Goal: Task Accomplishment & Management: Complete application form

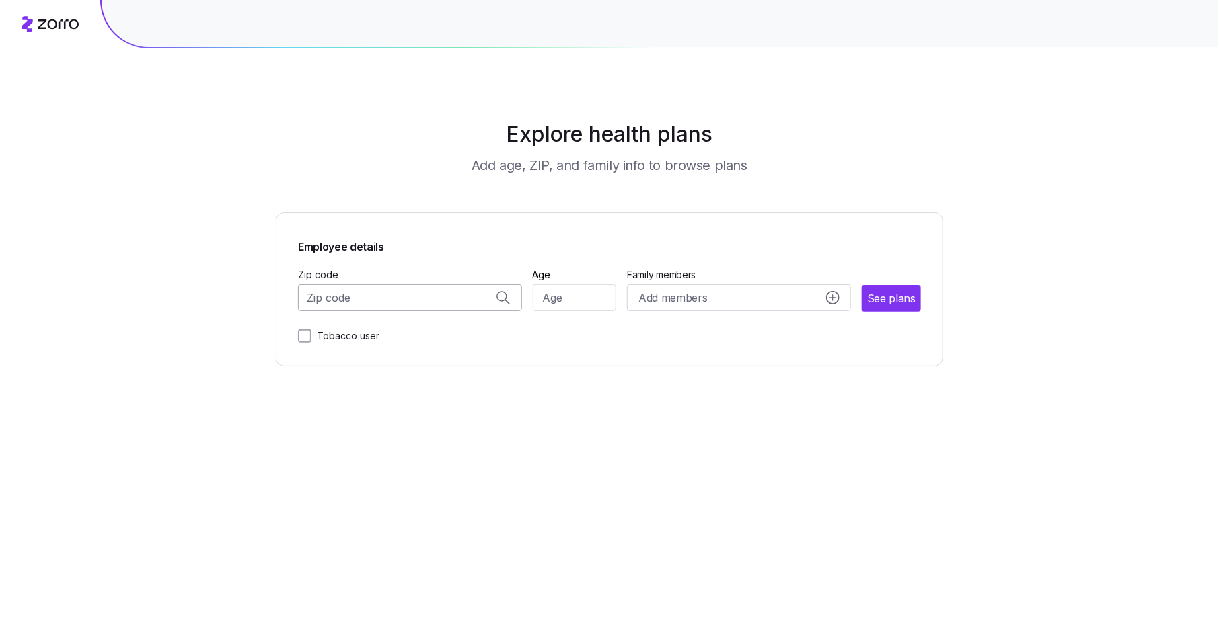
click at [404, 300] on input "Zip code" at bounding box center [410, 297] width 224 height 27
paste input "34974"
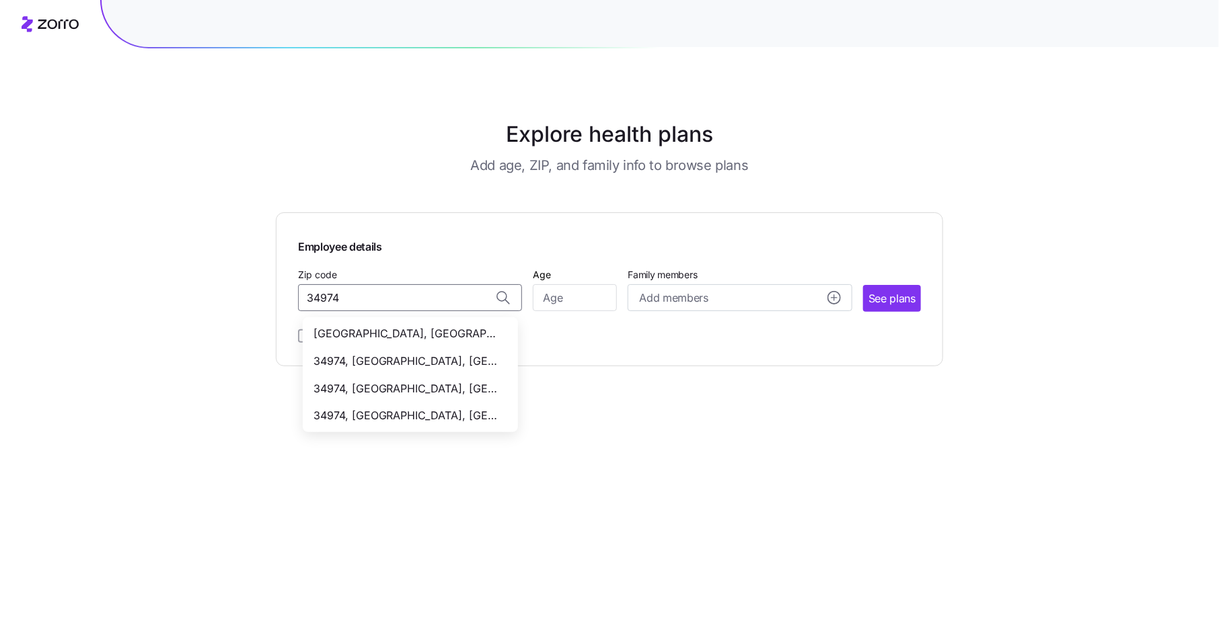
click at [414, 415] on span "34974, Okeechobee County, FL" at bounding box center [407, 416] width 188 height 17
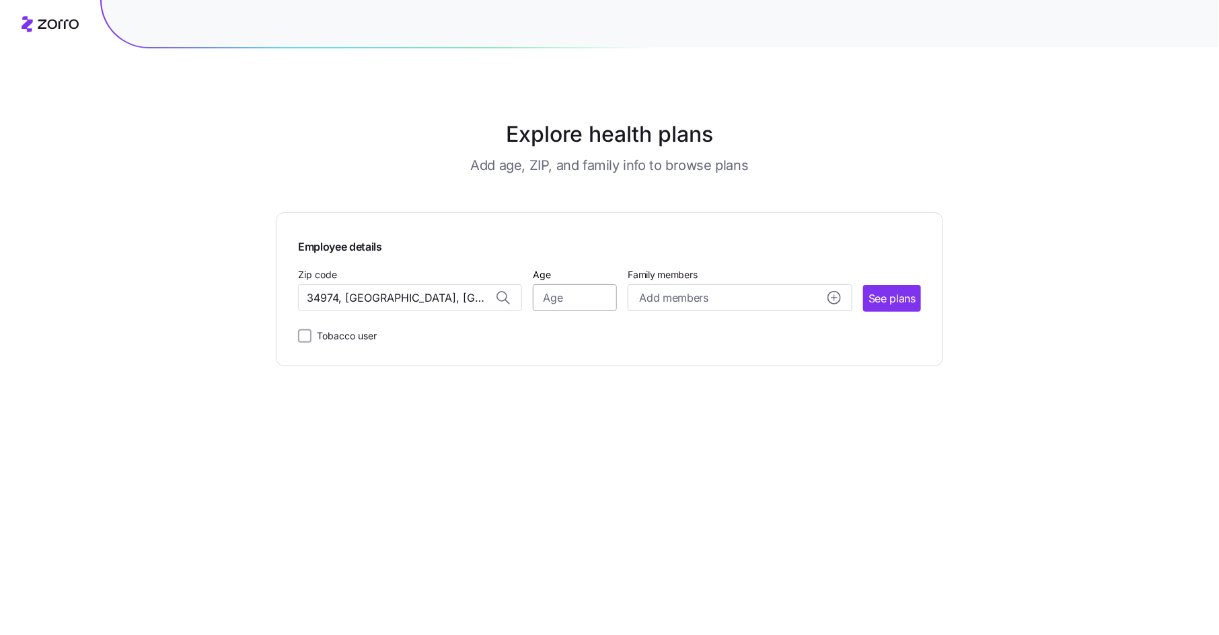
type input "34974, Okeechobee County, FL"
click at [566, 301] on input "Age" at bounding box center [575, 297] width 84 height 27
type input "35"
click at [897, 303] on span "See plans" at bounding box center [891, 299] width 47 height 17
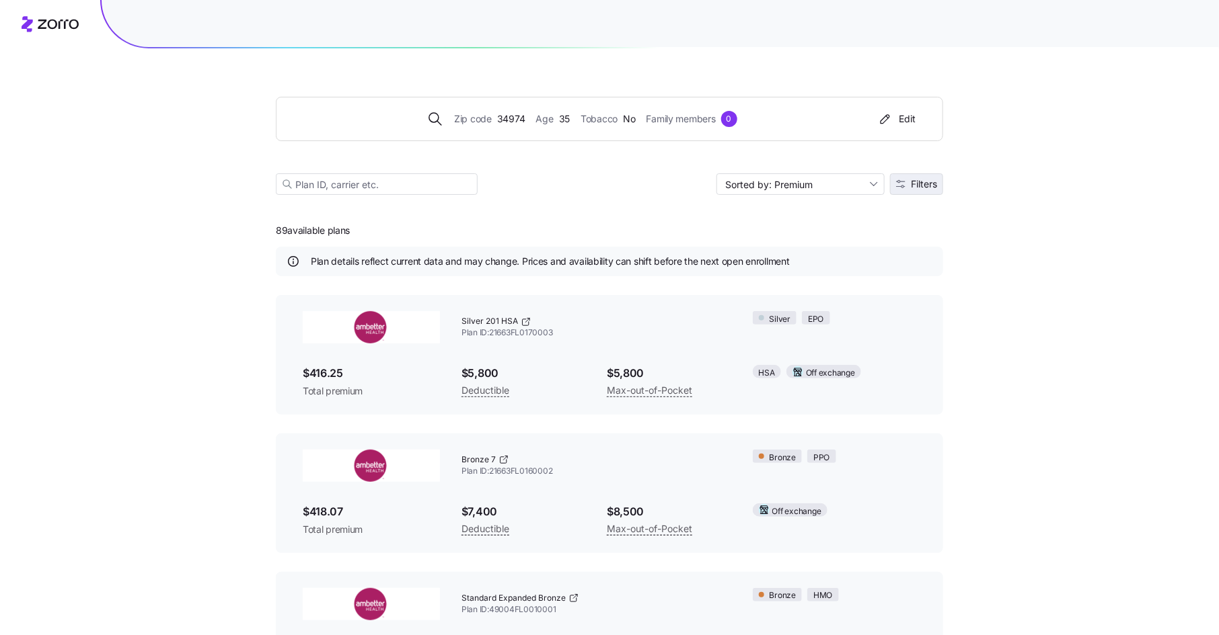
click at [925, 182] on span "Filters" at bounding box center [924, 184] width 26 height 9
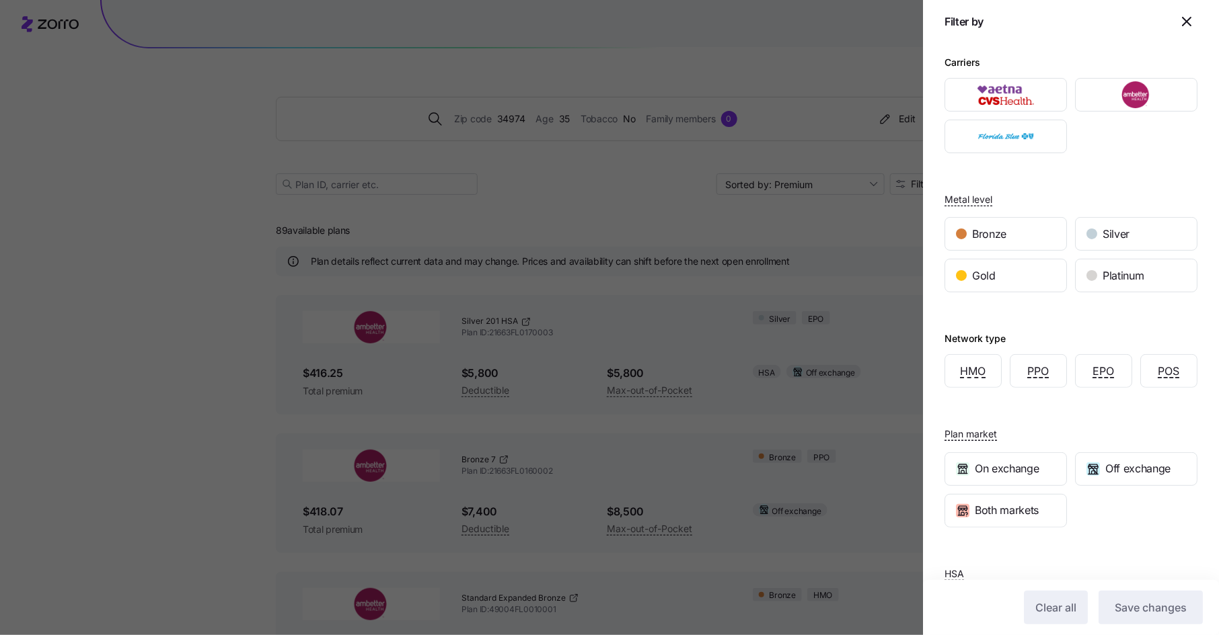
click at [1188, 22] on icon "button" at bounding box center [1186, 21] width 16 height 16
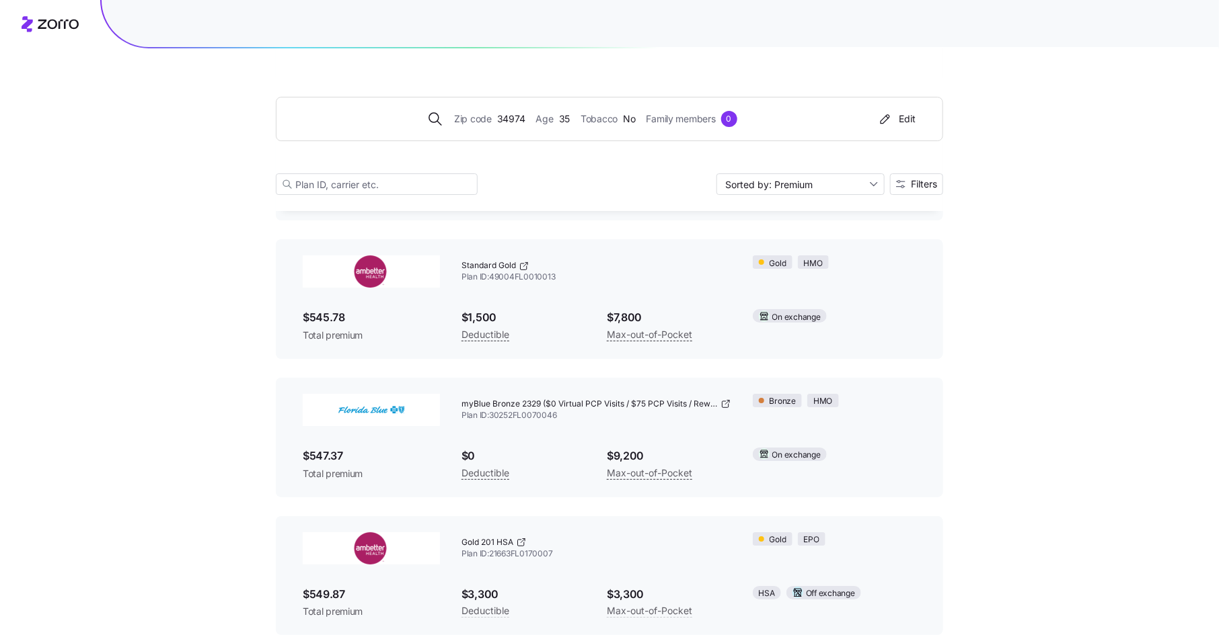
scroll to position [2132, 0]
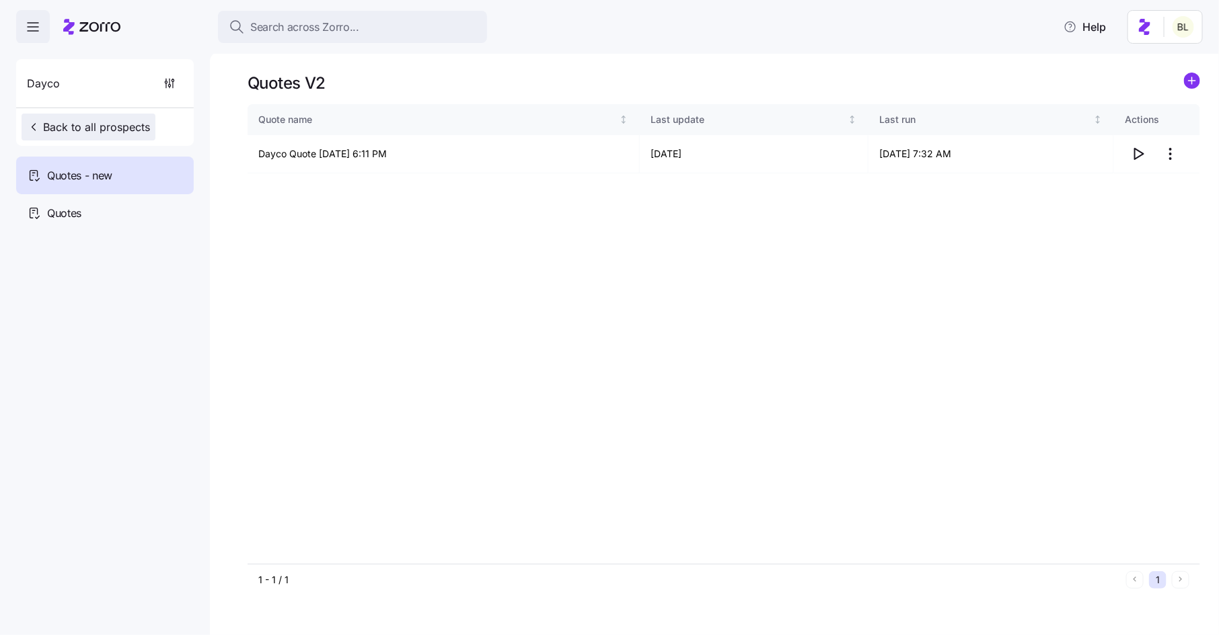
click at [153, 124] on button "Back to all prospects" at bounding box center [89, 127] width 134 height 27
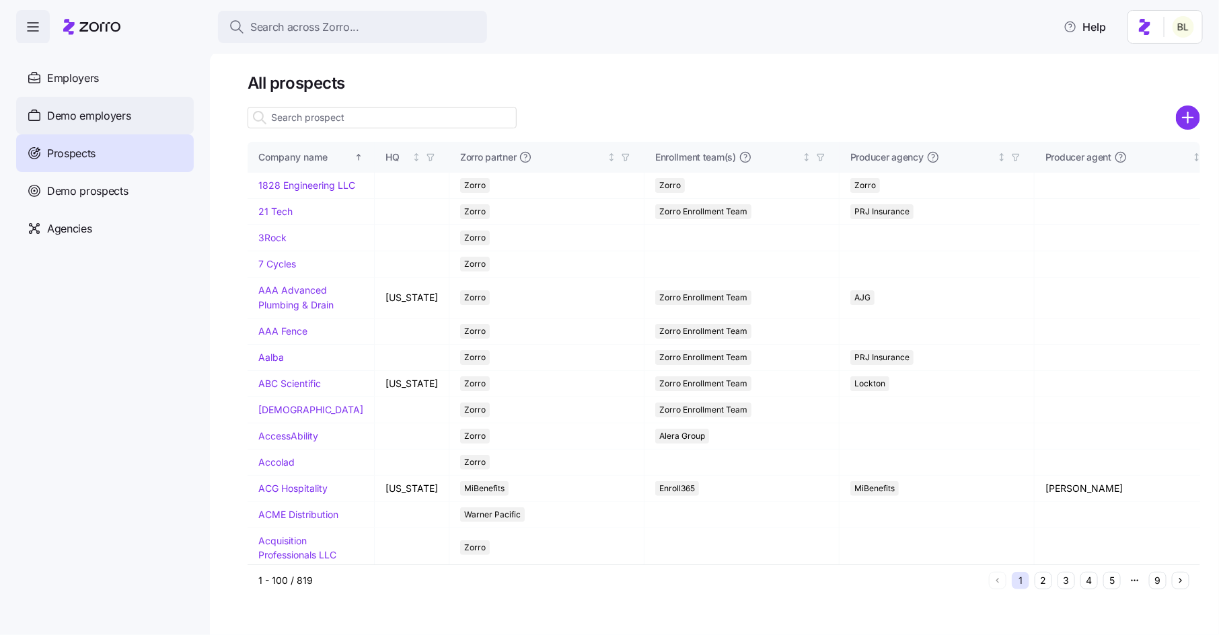
click at [123, 120] on span "Demo employers" at bounding box center [89, 116] width 84 height 17
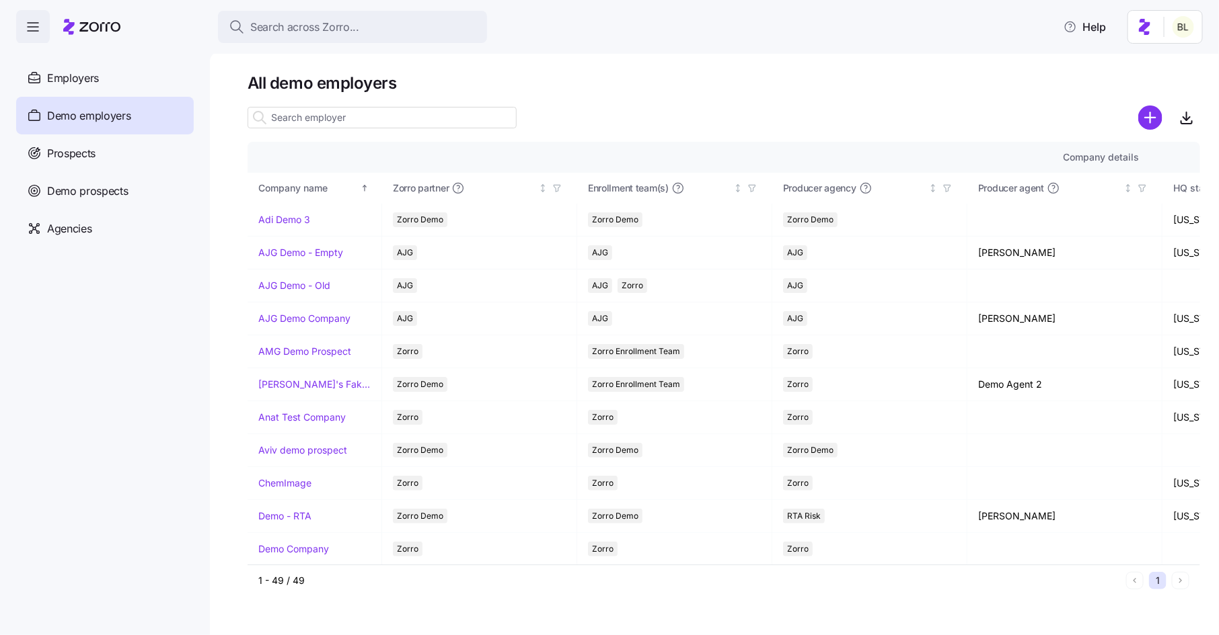
click at [432, 117] on input at bounding box center [381, 118] width 269 height 22
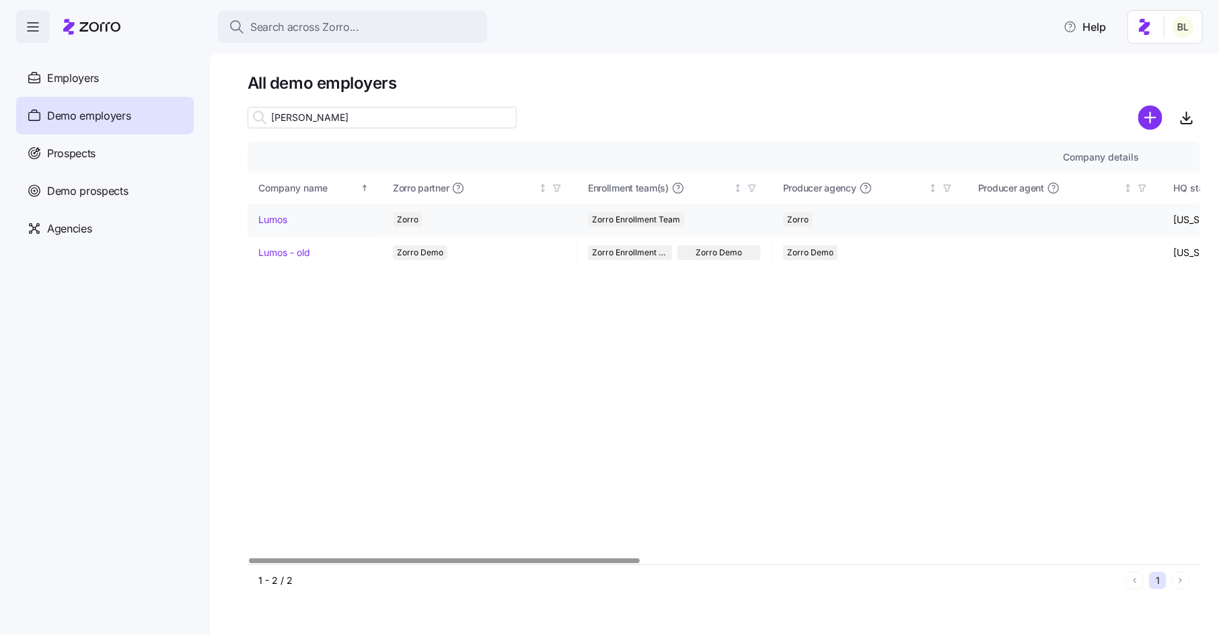
type input "lum"
click at [295, 219] on div "Lumos" at bounding box center [314, 219] width 112 height 13
click at [284, 219] on link "Lumos" at bounding box center [272, 219] width 29 height 13
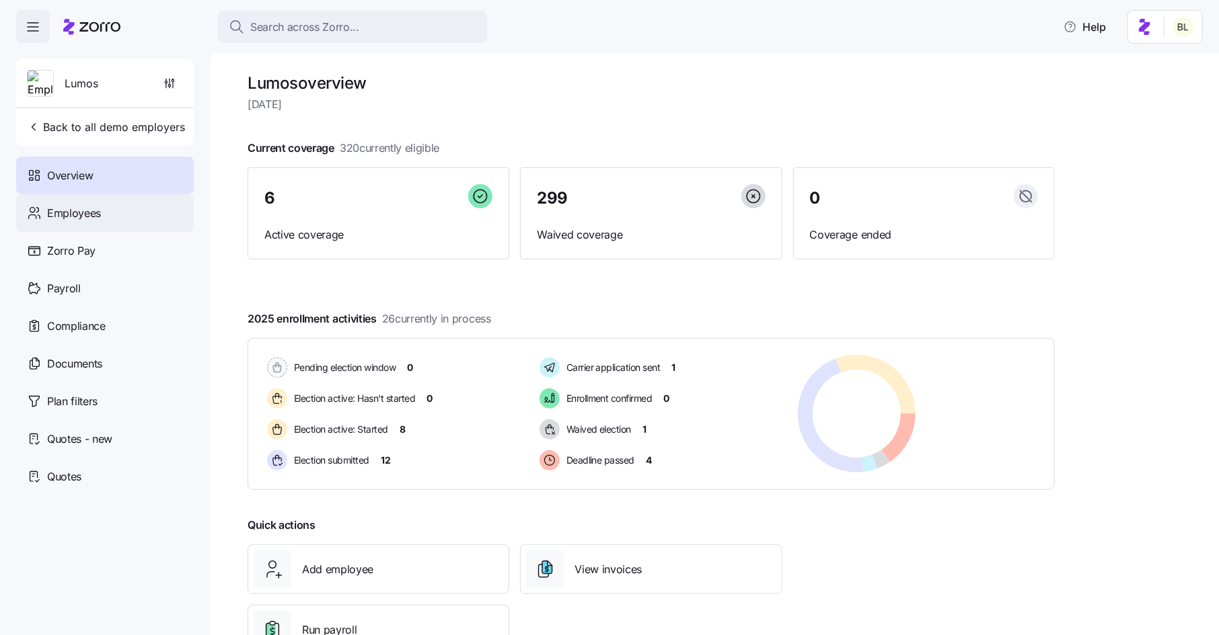
click at [120, 208] on div "Employees" at bounding box center [105, 213] width 178 height 38
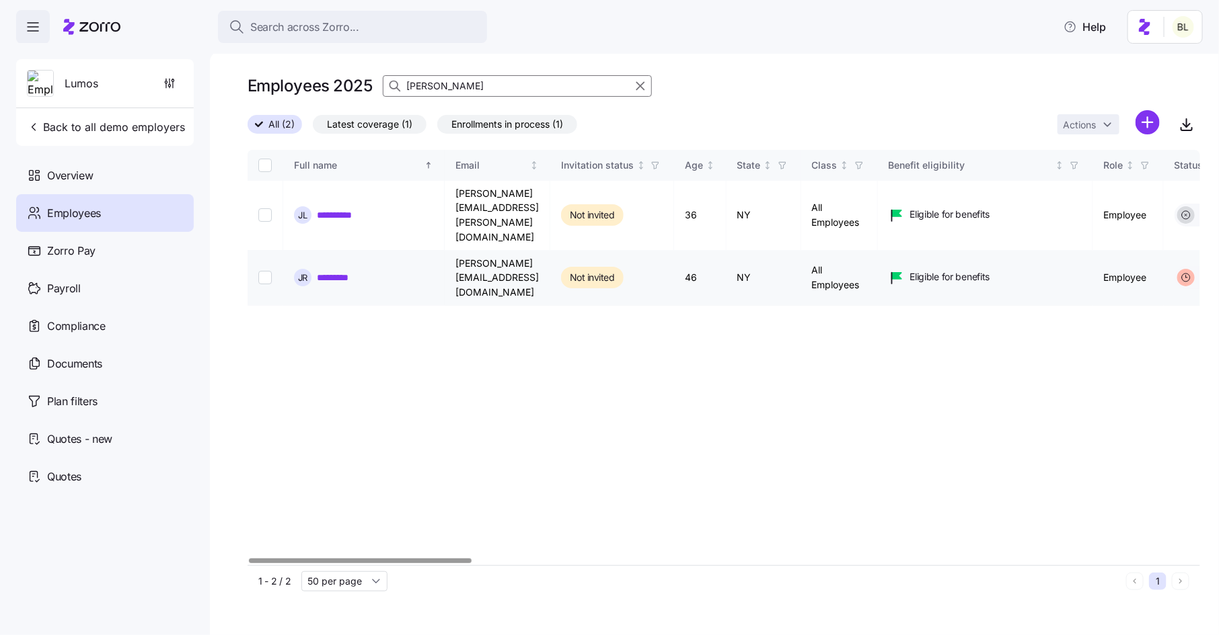
click at [354, 271] on link "*********" at bounding box center [340, 277] width 46 height 13
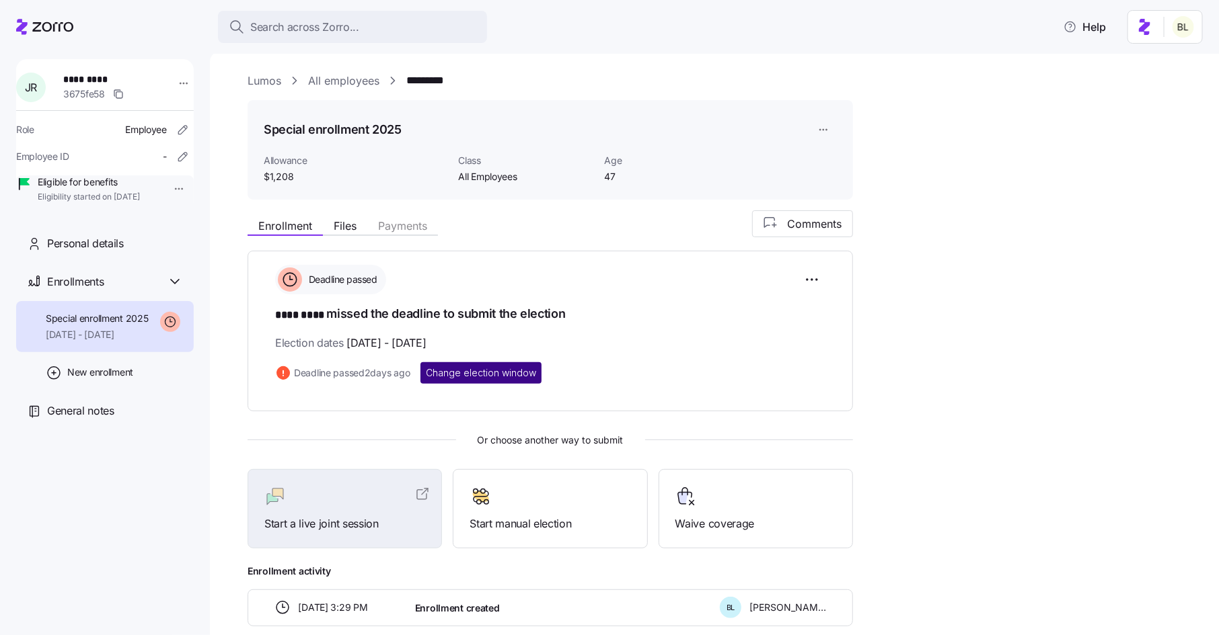
click at [473, 373] on span "Change election window" at bounding box center [481, 372] width 110 height 13
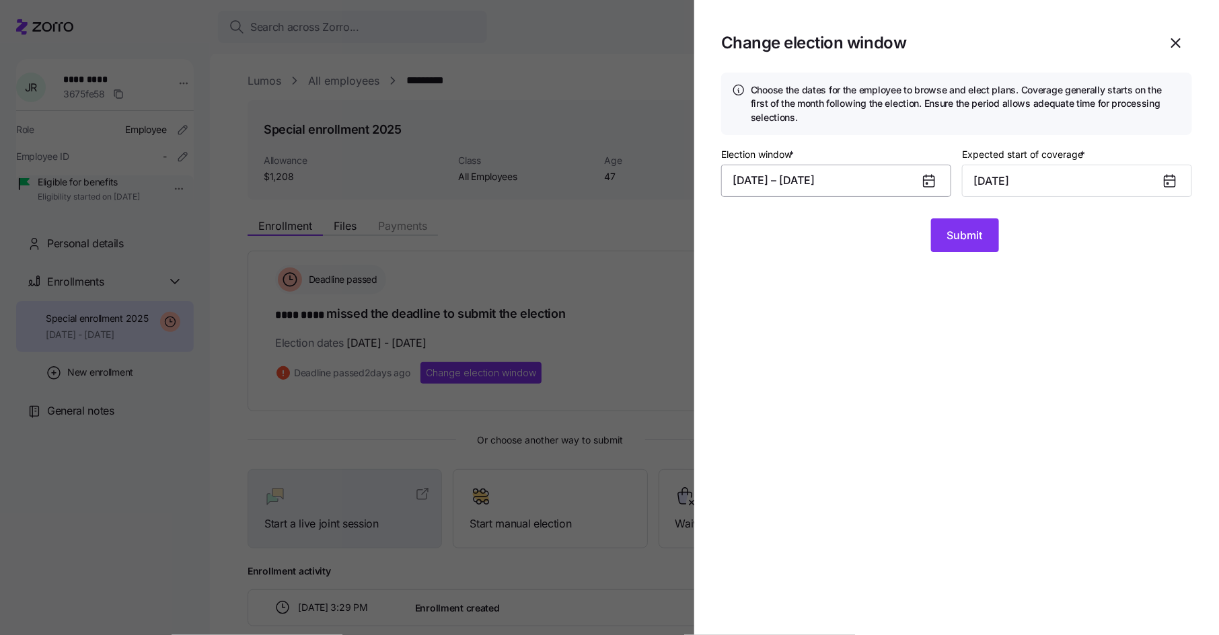
click at [874, 180] on button "10/01/2025 – 10/11/2025" at bounding box center [836, 181] width 230 height 32
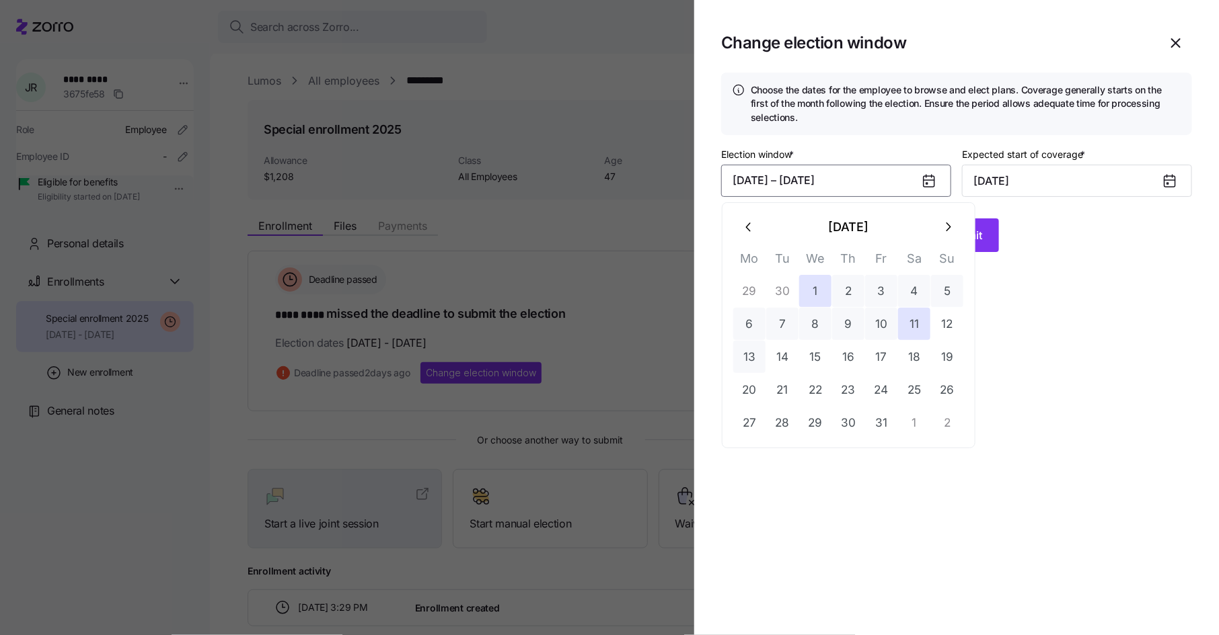
click at [752, 356] on button "13" at bounding box center [749, 357] width 32 height 32
click at [929, 356] on button "18" at bounding box center [914, 357] width 32 height 32
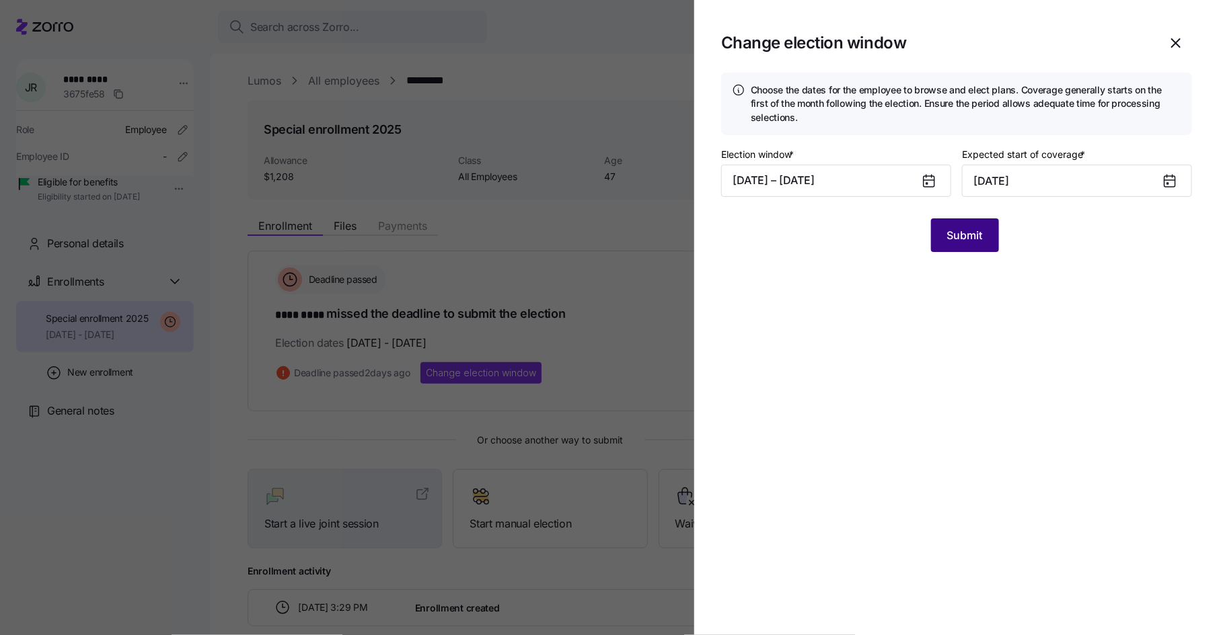
click at [958, 241] on span "Submit" at bounding box center [965, 235] width 36 height 16
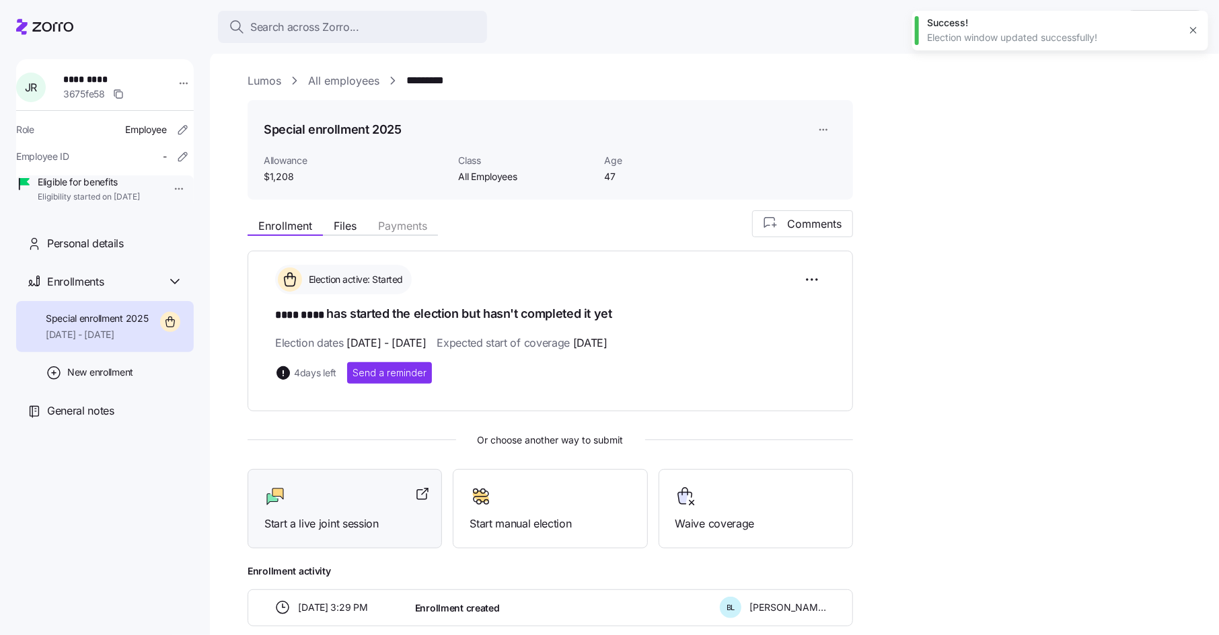
click at [330, 500] on div at bounding box center [344, 497] width 161 height 22
click at [114, 252] on span "Personal details" at bounding box center [85, 243] width 77 height 17
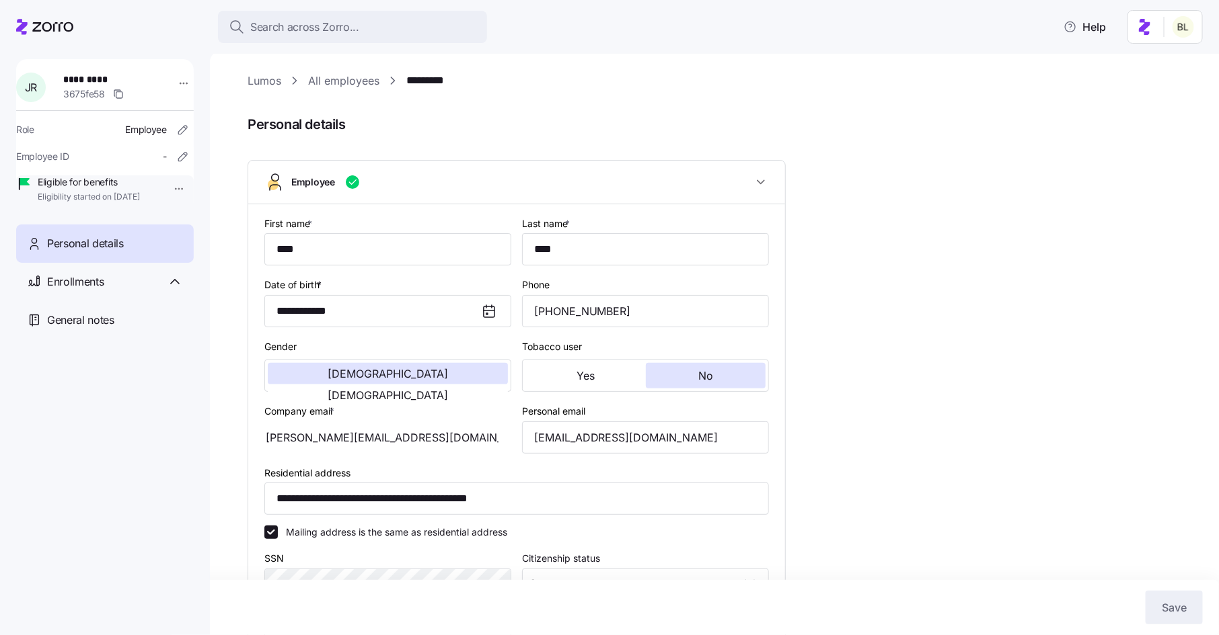
click at [424, 81] on link "*********" at bounding box center [432, 81] width 52 height 17
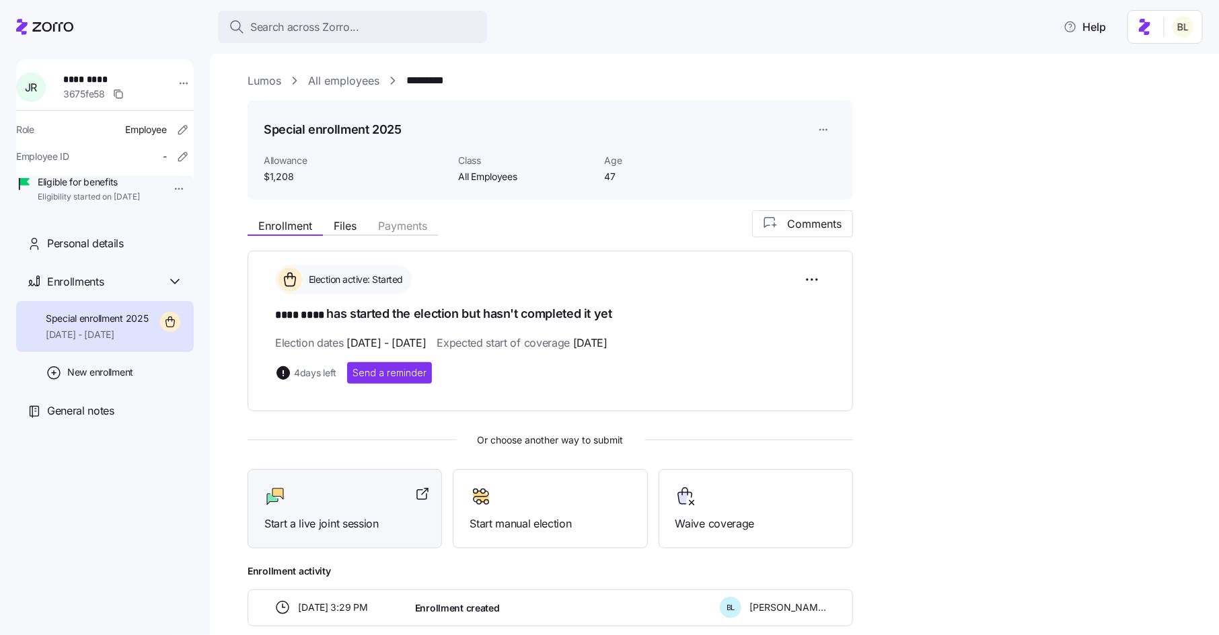
click at [371, 493] on div at bounding box center [344, 497] width 161 height 22
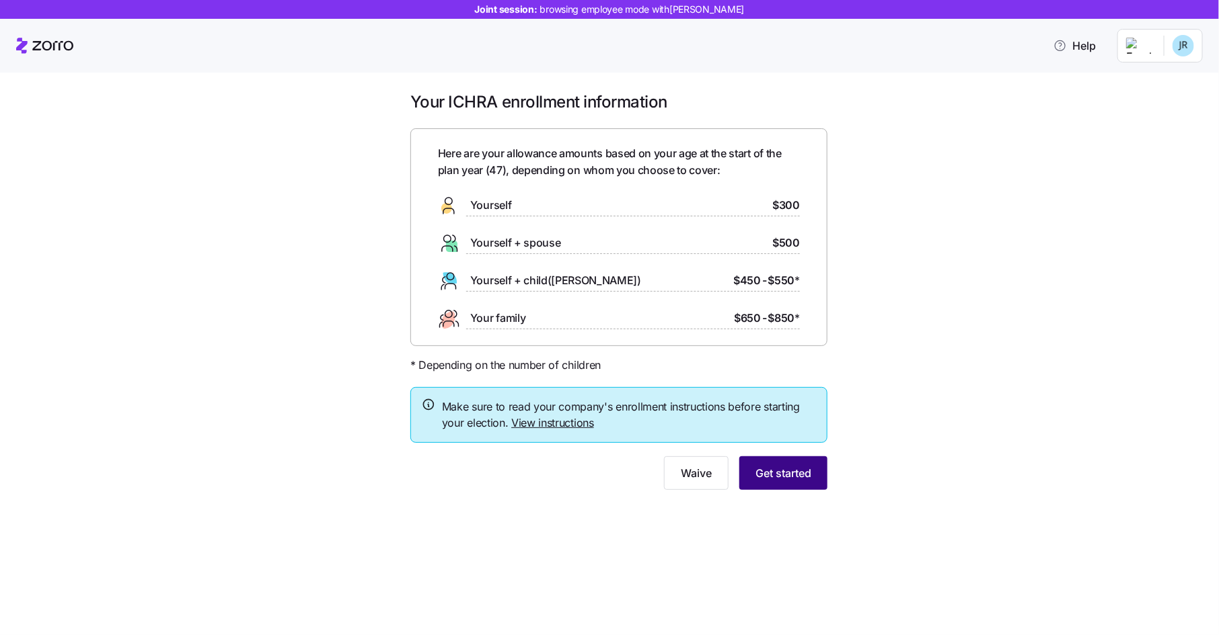
click at [805, 479] on span "Get started" at bounding box center [783, 473] width 56 height 16
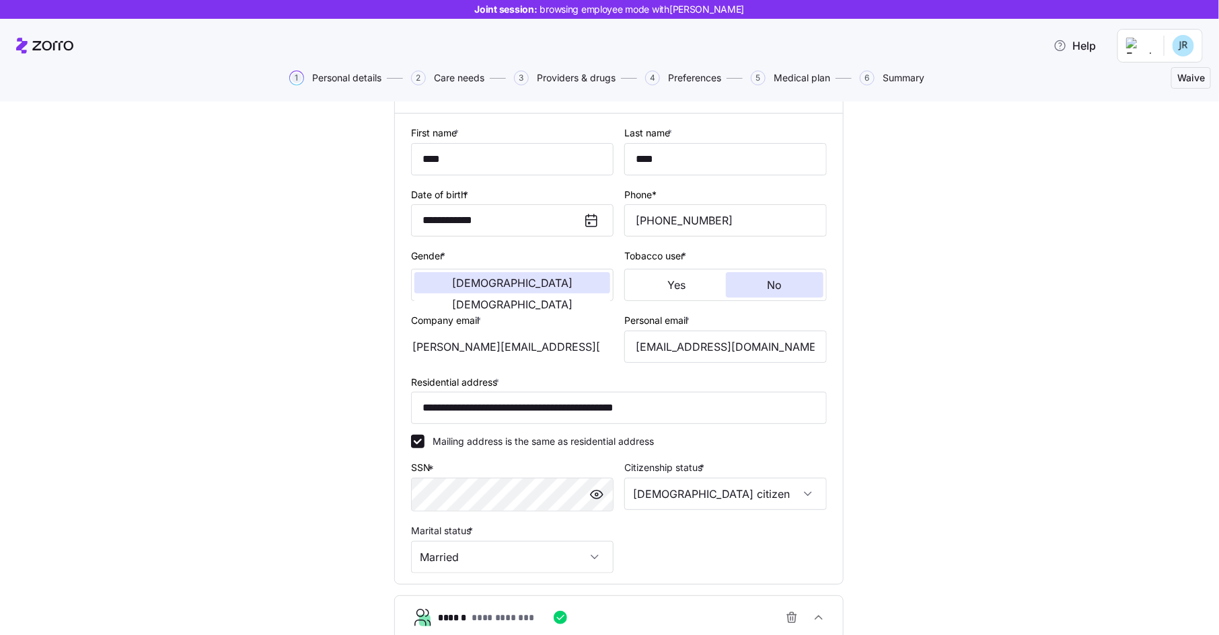
scroll to position [120, 0]
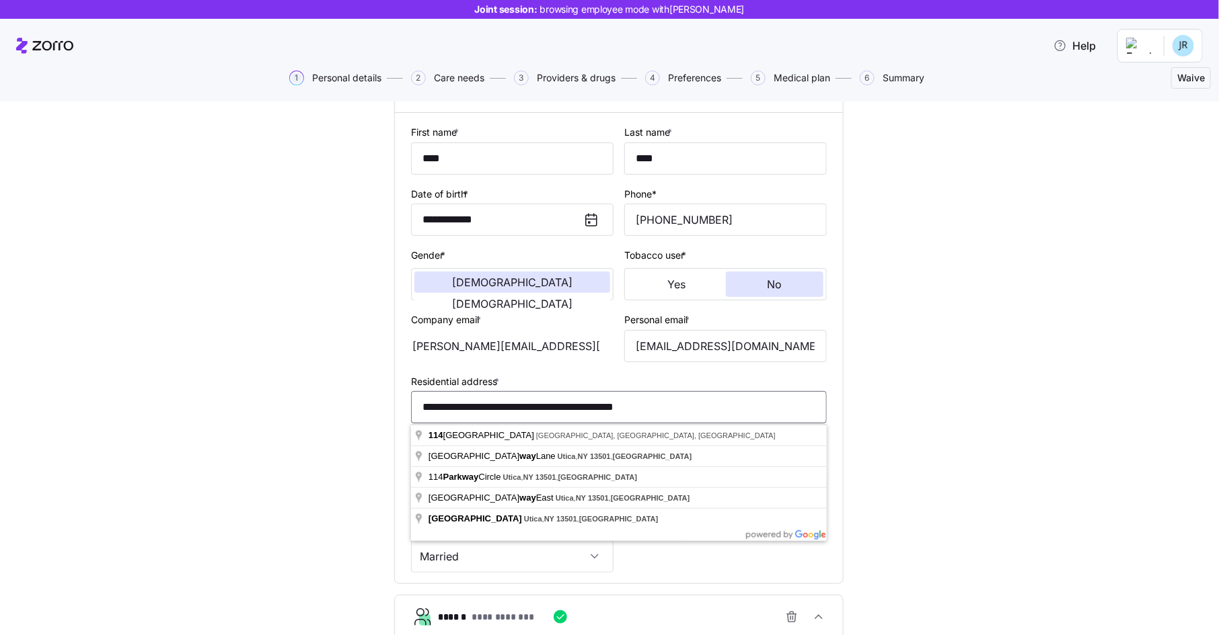
drag, startPoint x: 690, startPoint y: 412, endPoint x: 416, endPoint y: 403, distance: 274.5
click at [415, 403] on input "**********" at bounding box center [619, 407] width 416 height 32
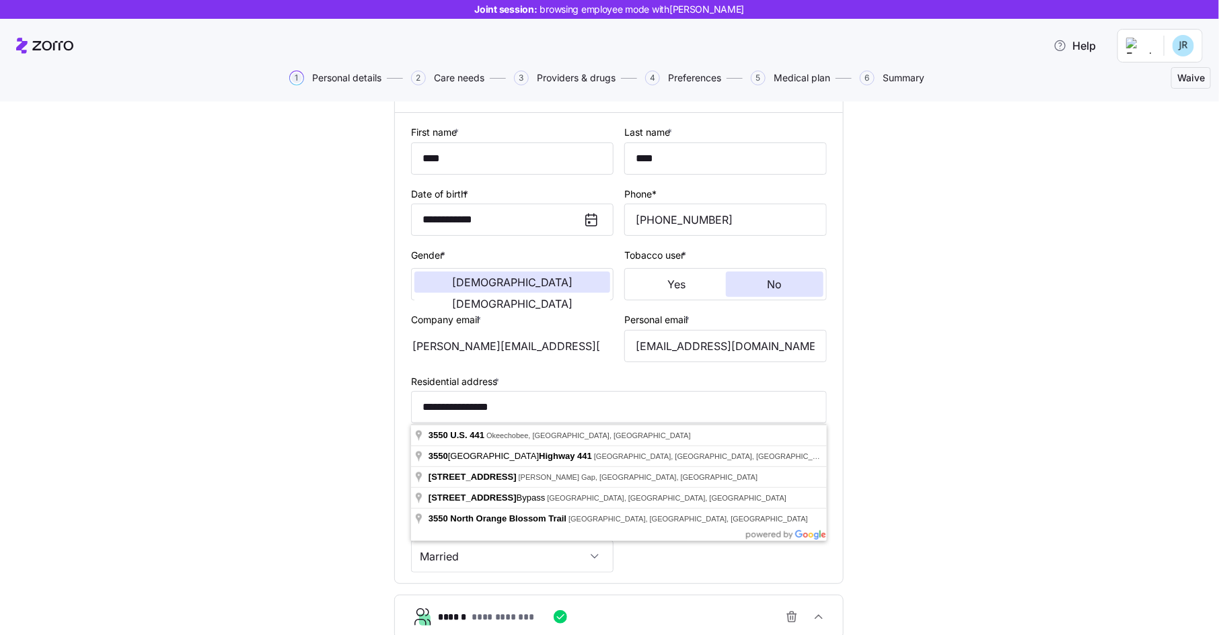
click at [983, 438] on div "**********" at bounding box center [619, 428] width 1162 height 849
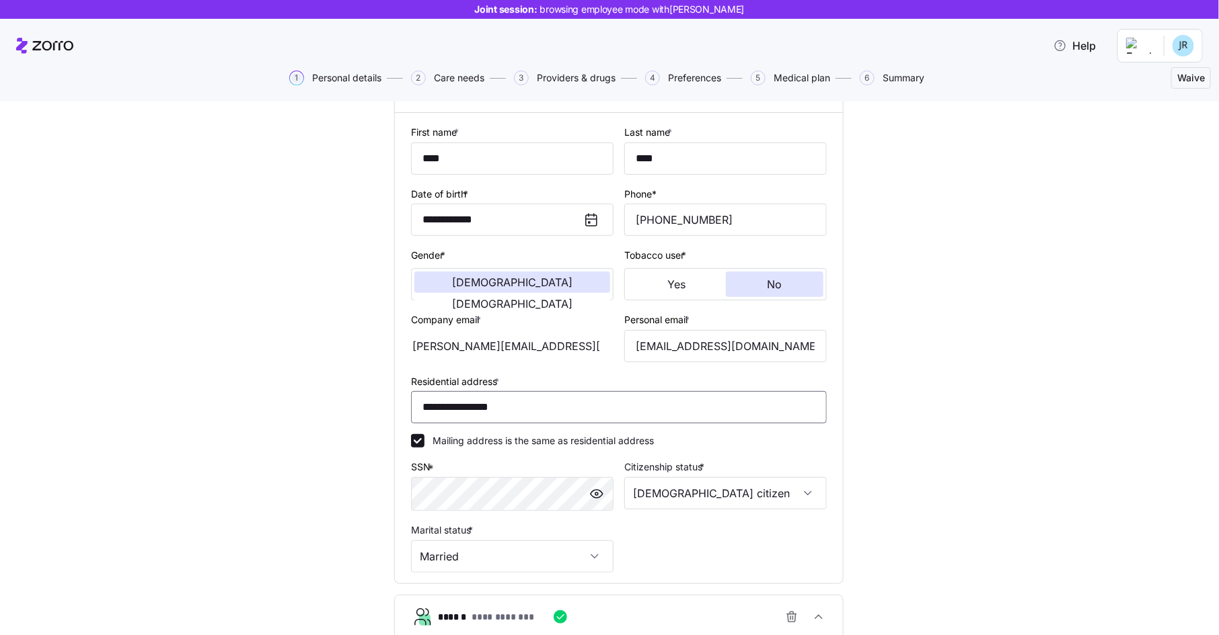
click at [558, 403] on input "**********" at bounding box center [619, 407] width 416 height 32
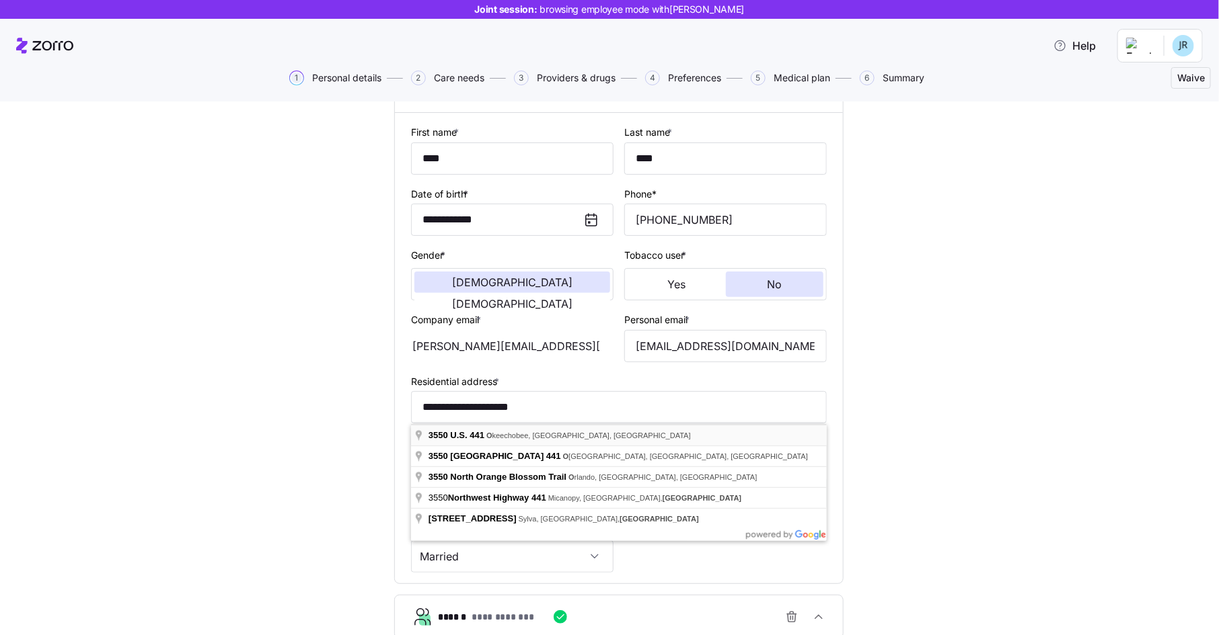
type input "**********"
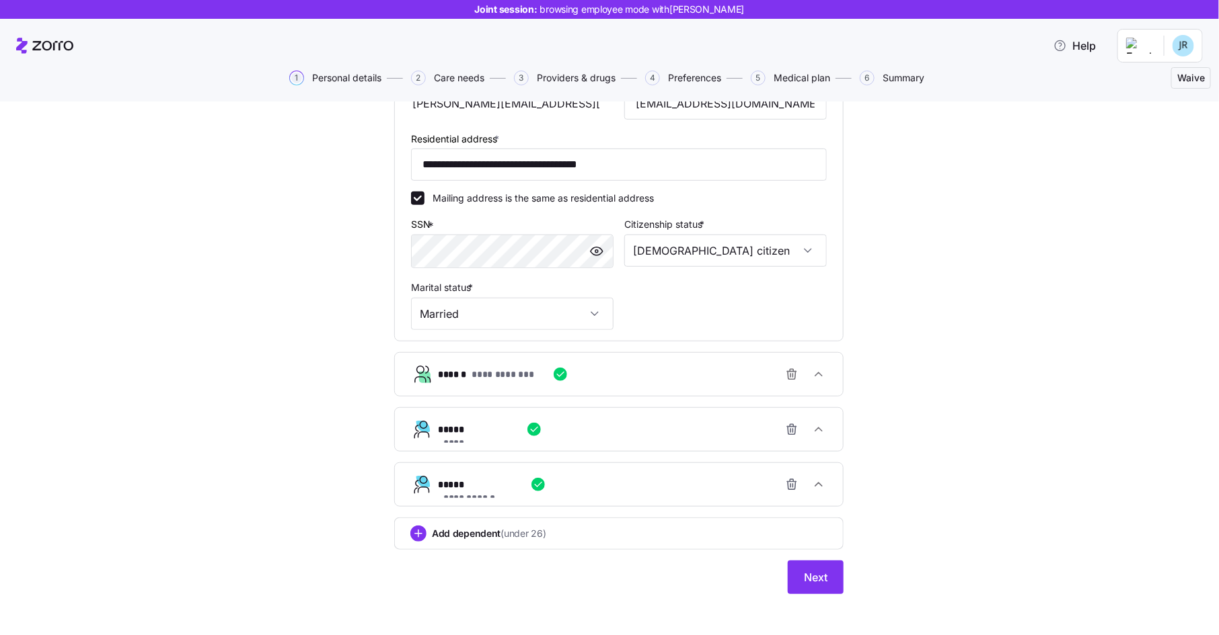
scroll to position [369, 0]
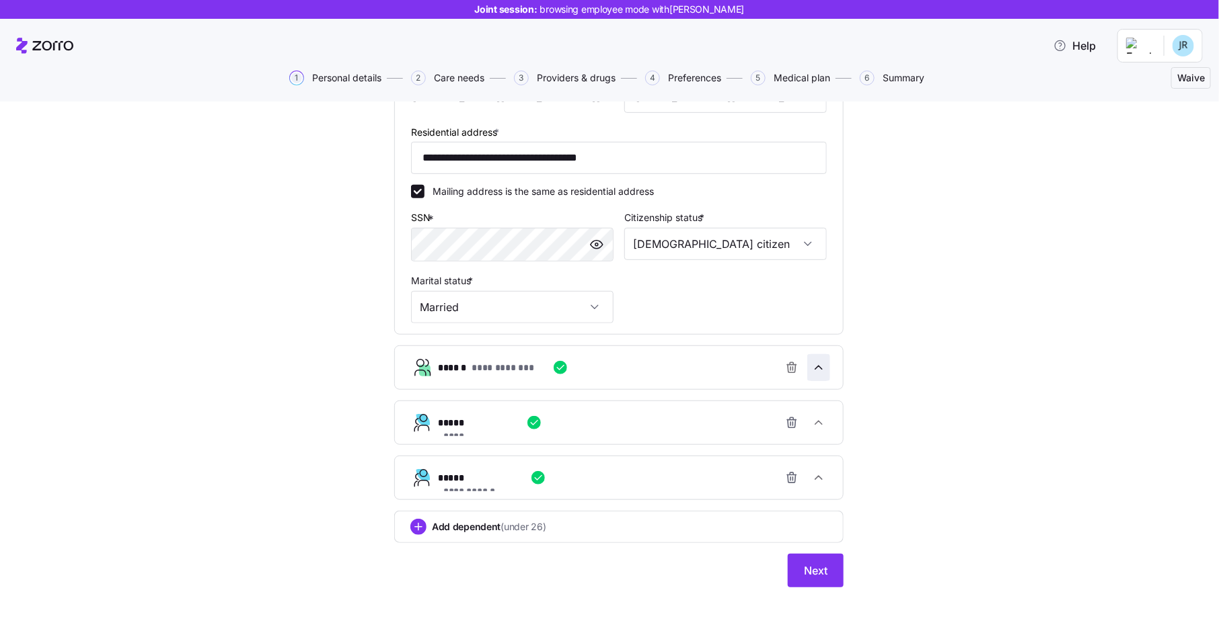
click at [820, 371] on icon "button" at bounding box center [818, 367] width 13 height 13
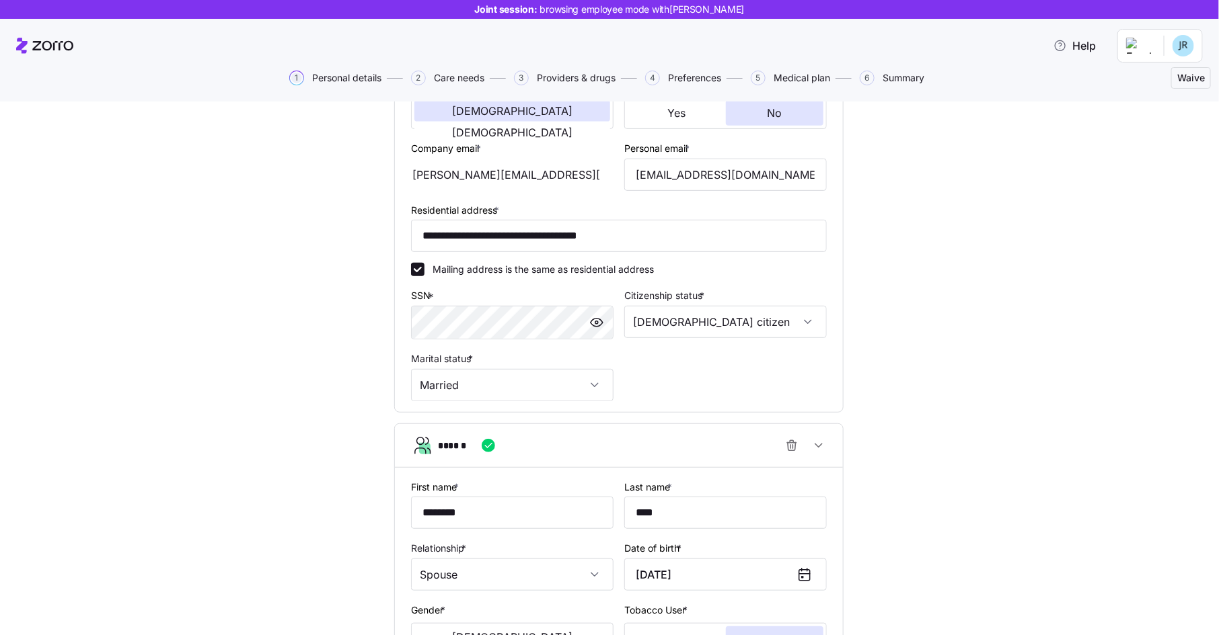
scroll to position [292, 0]
click at [818, 451] on icon "button" at bounding box center [818, 444] width 13 height 13
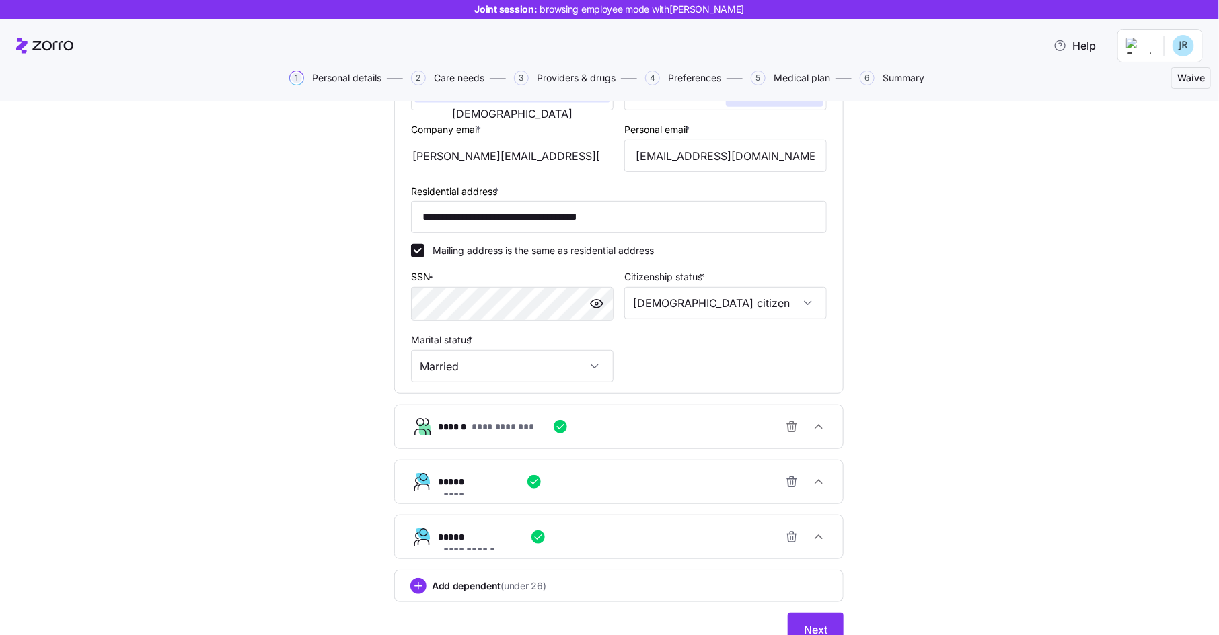
scroll to position [330, 0]
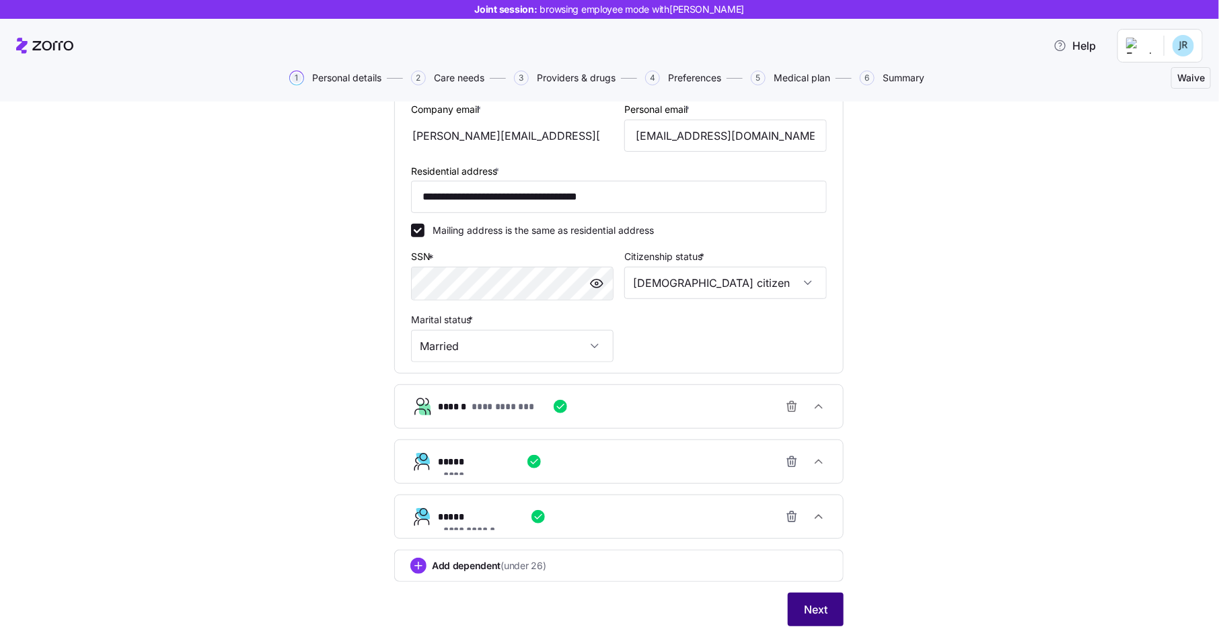
click at [824, 599] on button "Next" at bounding box center [815, 610] width 56 height 34
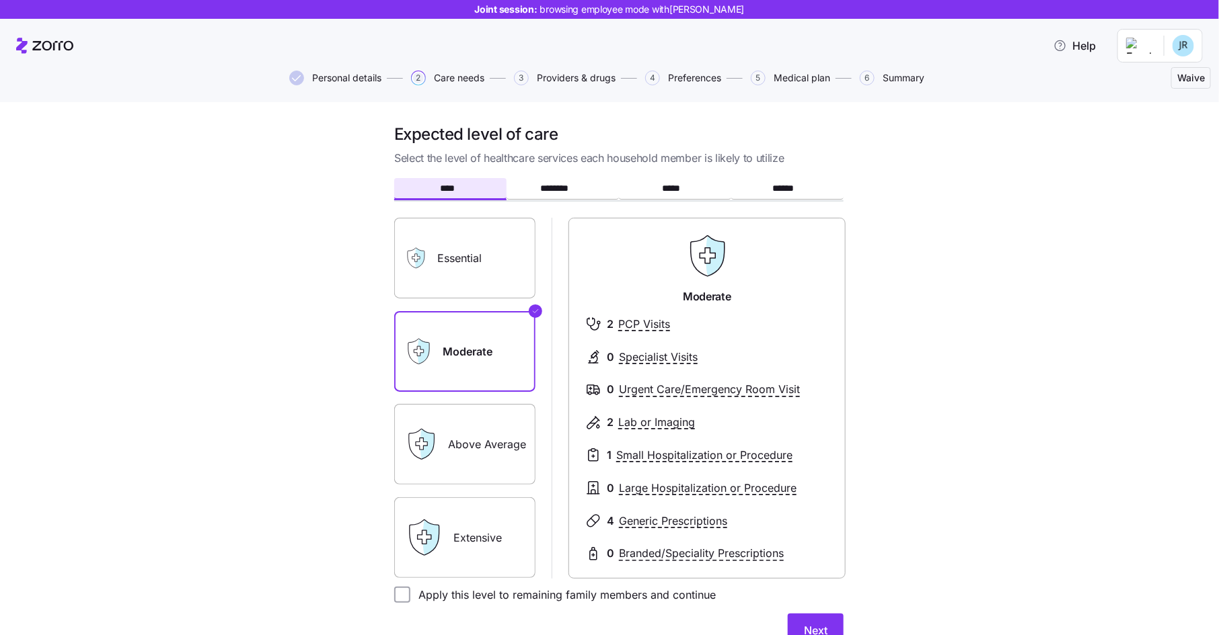
click at [486, 277] on label "Essential" at bounding box center [464, 258] width 141 height 81
click at [0, 0] on input "Essential" at bounding box center [0, 0] width 0 height 0
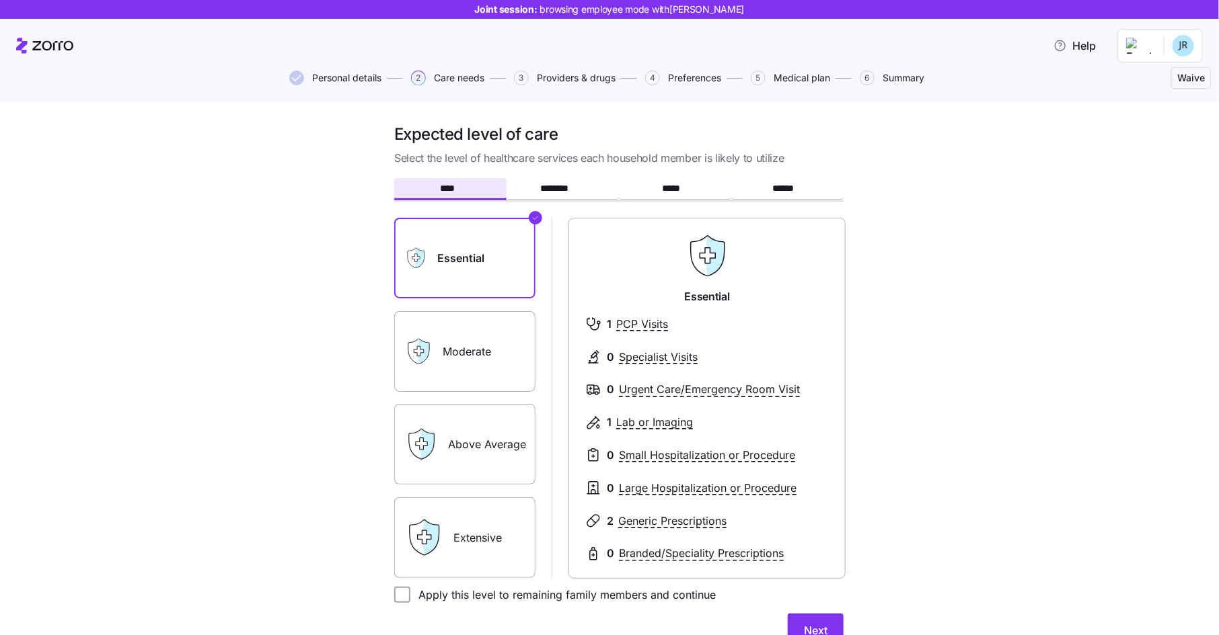
click at [488, 334] on label "Moderate" at bounding box center [464, 351] width 141 height 81
click at [0, 0] on input "Moderate" at bounding box center [0, 0] width 0 height 0
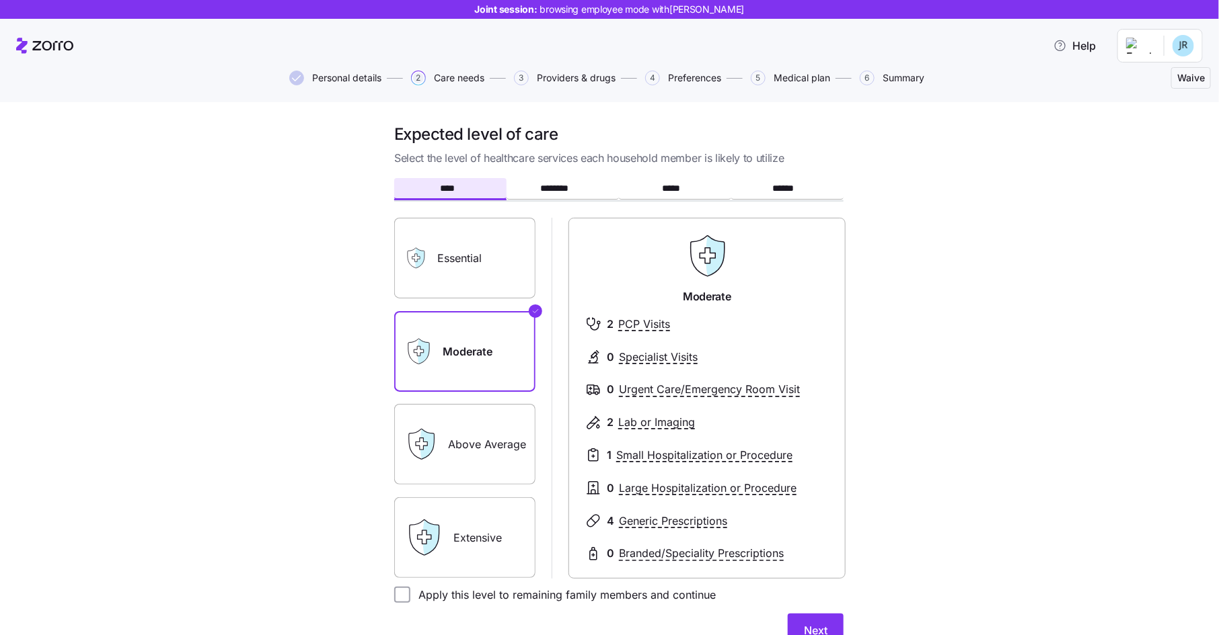
click at [488, 428] on label "Above Average" at bounding box center [464, 444] width 141 height 81
click at [0, 0] on input "Above Average" at bounding box center [0, 0] width 0 height 0
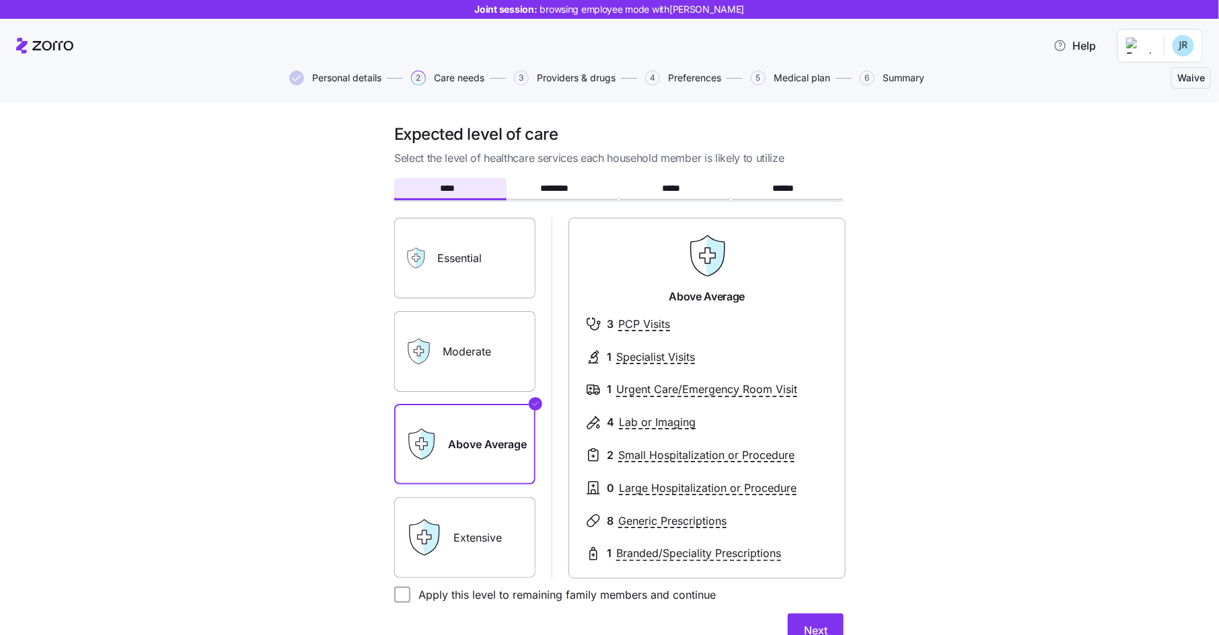
click at [487, 519] on label "Extensive" at bounding box center [464, 538] width 141 height 81
click at [0, 0] on input "Extensive" at bounding box center [0, 0] width 0 height 0
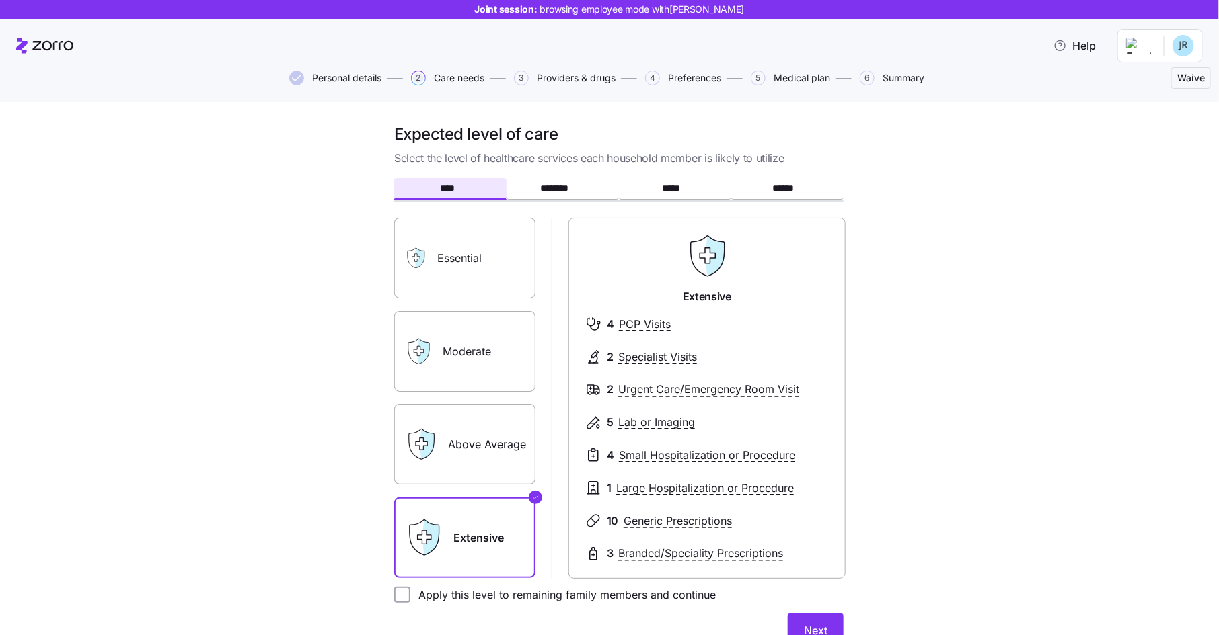
click at [496, 338] on label "Moderate" at bounding box center [464, 351] width 141 height 81
click at [0, 0] on input "Moderate" at bounding box center [0, 0] width 0 height 0
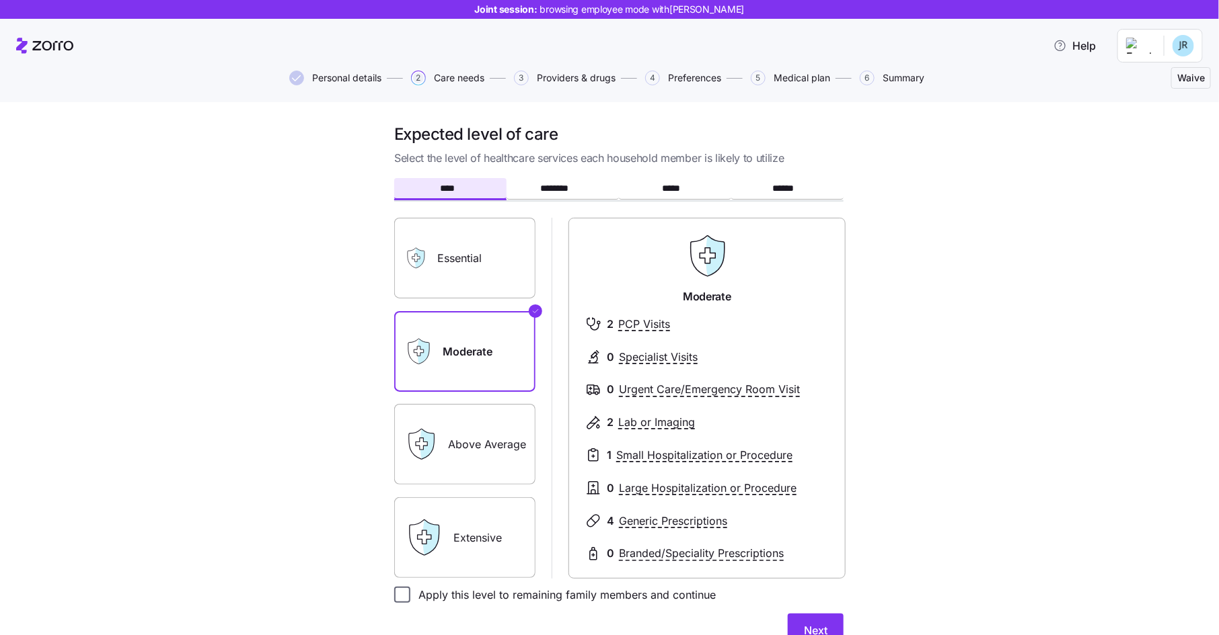
click at [400, 596] on input "Apply this level to remaining family members and continue" at bounding box center [402, 595] width 16 height 16
checkbox input "true"
click at [818, 621] on button "Next" at bounding box center [815, 631] width 56 height 34
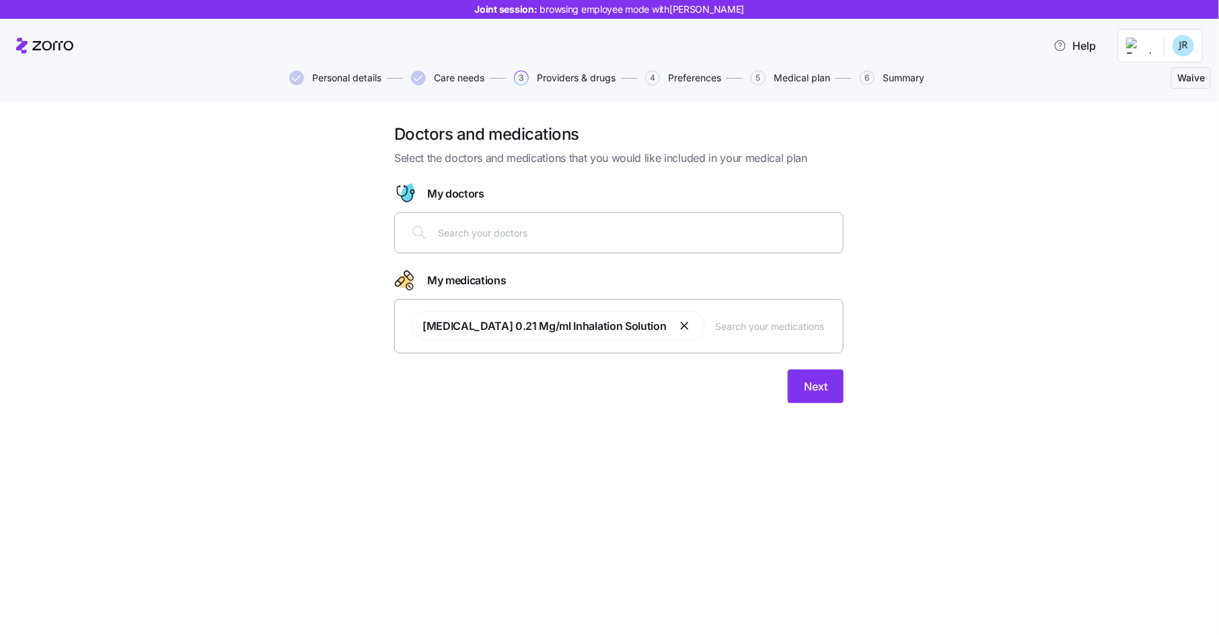
click at [578, 234] on input "text" at bounding box center [636, 232] width 397 height 15
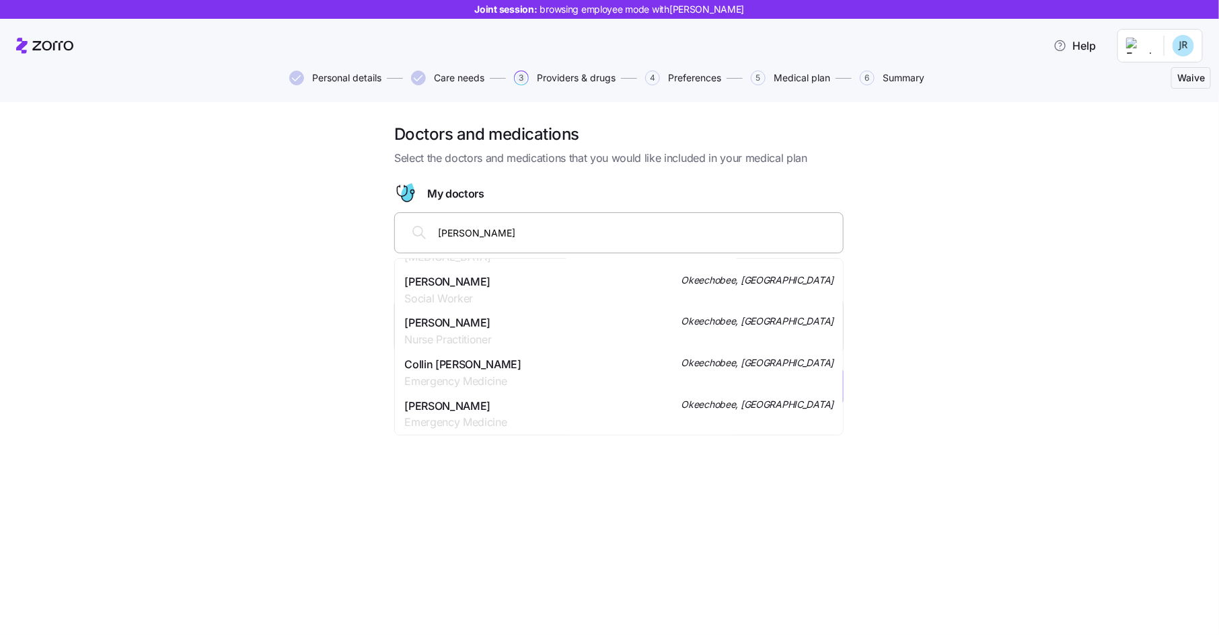
scroll to position [242, 0]
drag, startPoint x: 475, startPoint y: 236, endPoint x: 422, endPoint y: 229, distance: 53.6
click at [422, 229] on div "[PERSON_NAME]" at bounding box center [619, 233] width 432 height 32
type input "[PERSON_NAME]"
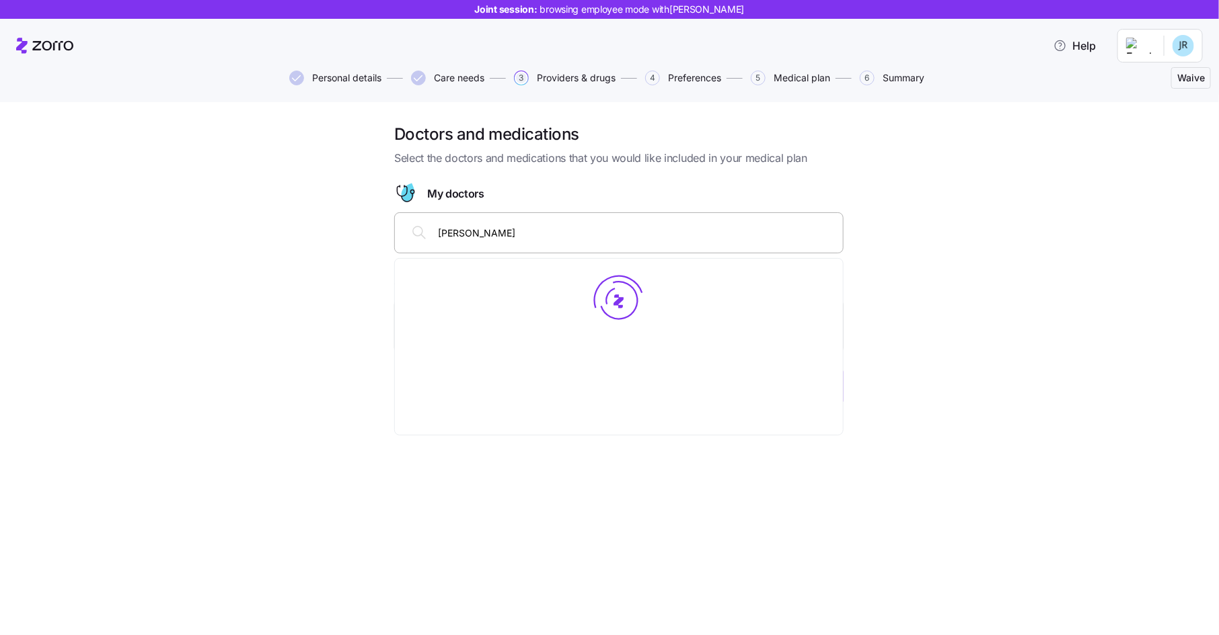
scroll to position [0, 0]
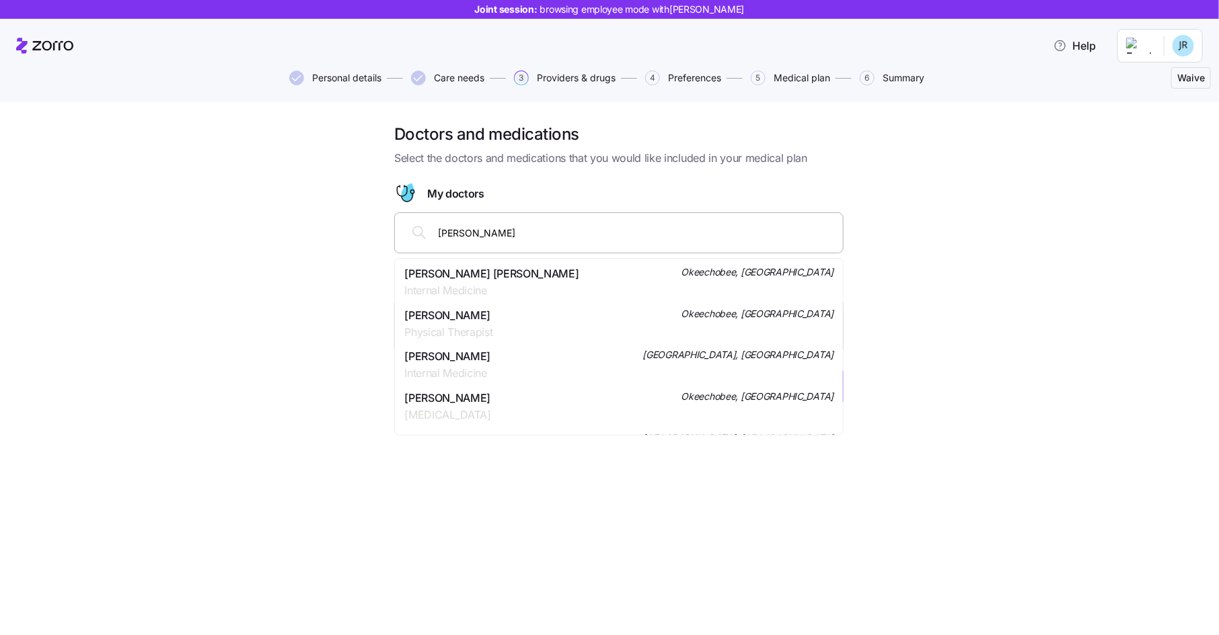
click at [592, 280] on div "[PERSON_NAME] [PERSON_NAME] Internal Medicine Okeechobee, [GEOGRAPHIC_DATA]" at bounding box center [618, 283] width 429 height 34
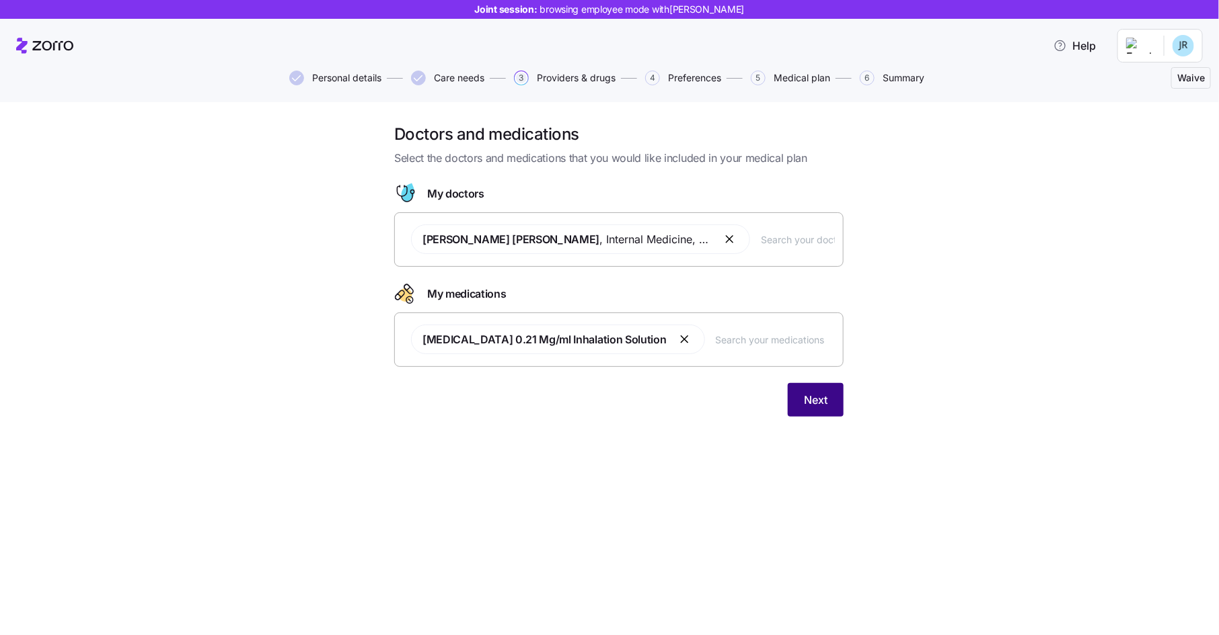
click at [821, 403] on span "Next" at bounding box center [816, 400] width 24 height 16
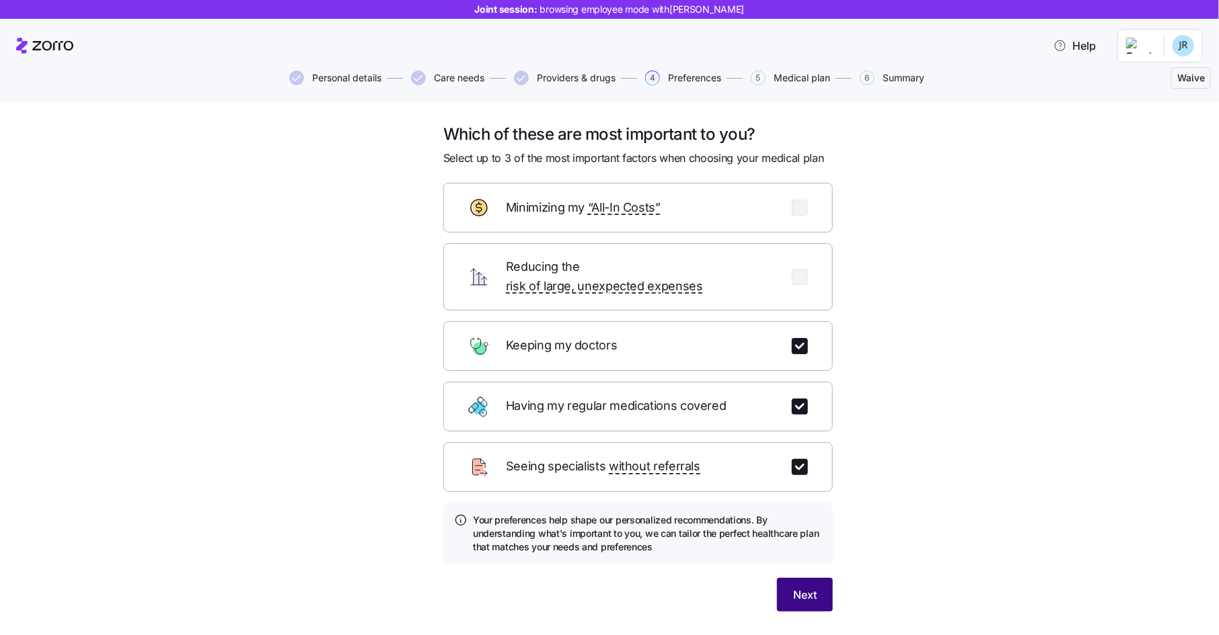
click at [806, 587] on span "Next" at bounding box center [805, 595] width 24 height 16
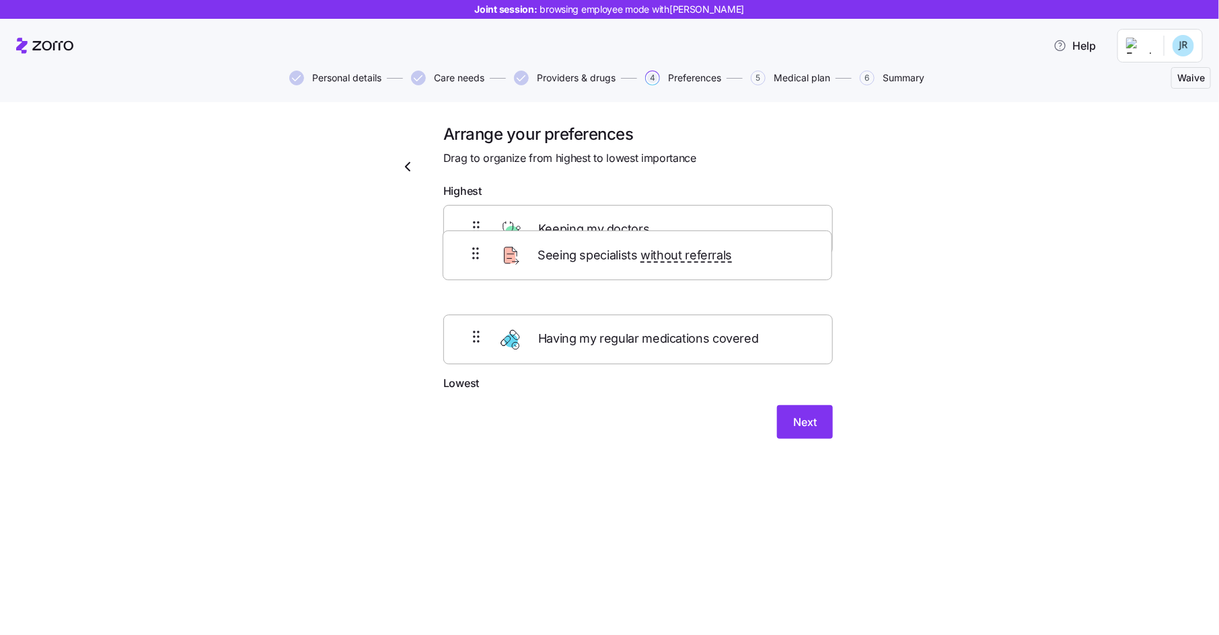
drag, startPoint x: 591, startPoint y: 294, endPoint x: 590, endPoint y: 245, distance: 48.4
click at [590, 245] on div "Keeping my doctors Seeing specialists without referrals Having my regular medic…" at bounding box center [637, 290] width 389 height 170
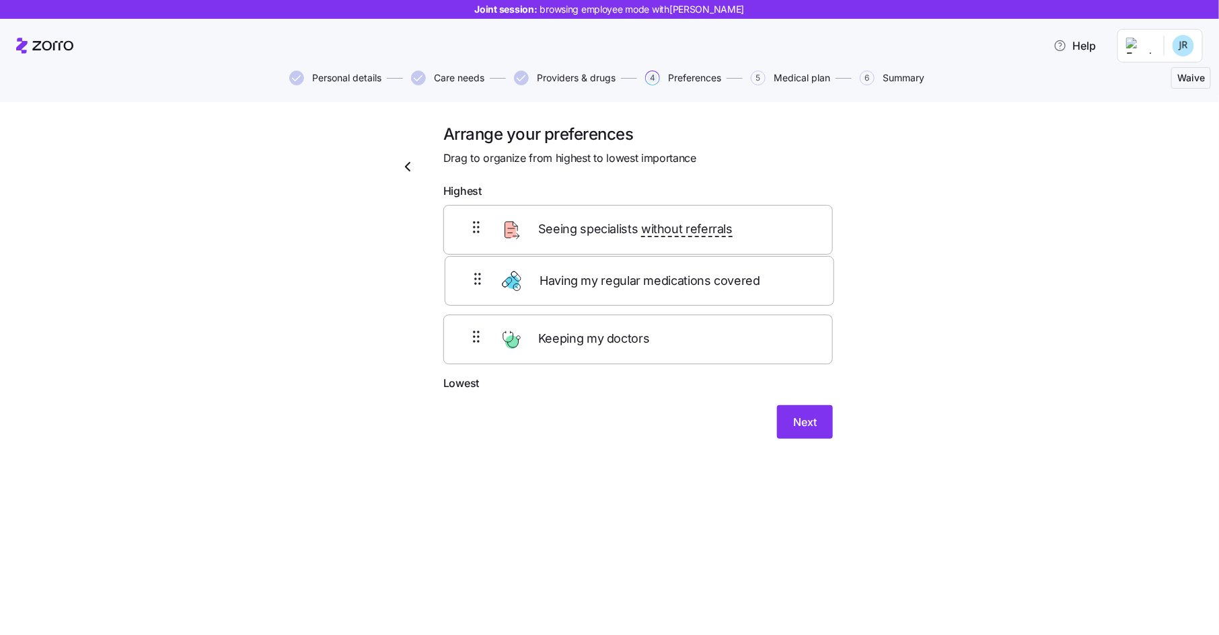
drag, startPoint x: 572, startPoint y: 355, endPoint x: 572, endPoint y: 282, distance: 72.6
click at [572, 282] on div "Seeing specialists without referrals Keeping my doctors Having my regular medic…" at bounding box center [637, 290] width 389 height 170
drag, startPoint x: 566, startPoint y: 340, endPoint x: 566, endPoint y: 218, distance: 121.7
click at [566, 218] on div "Seeing specialists without referrals Having my regular medications covered Keep…" at bounding box center [637, 290] width 389 height 170
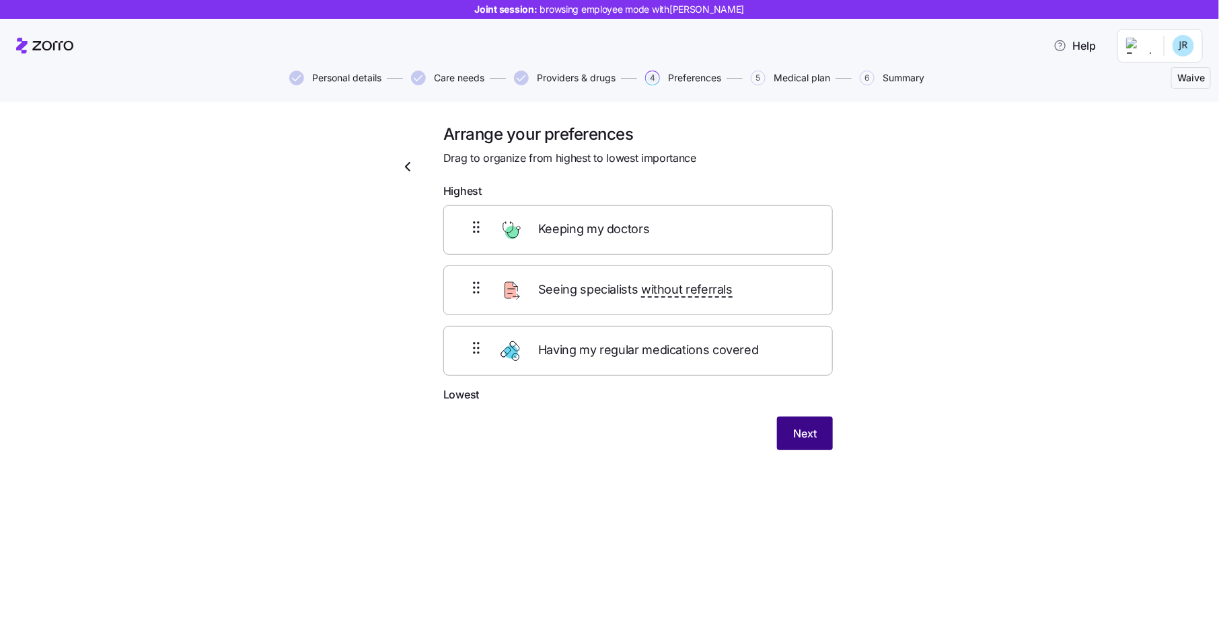
click at [804, 431] on span "Next" at bounding box center [805, 434] width 24 height 16
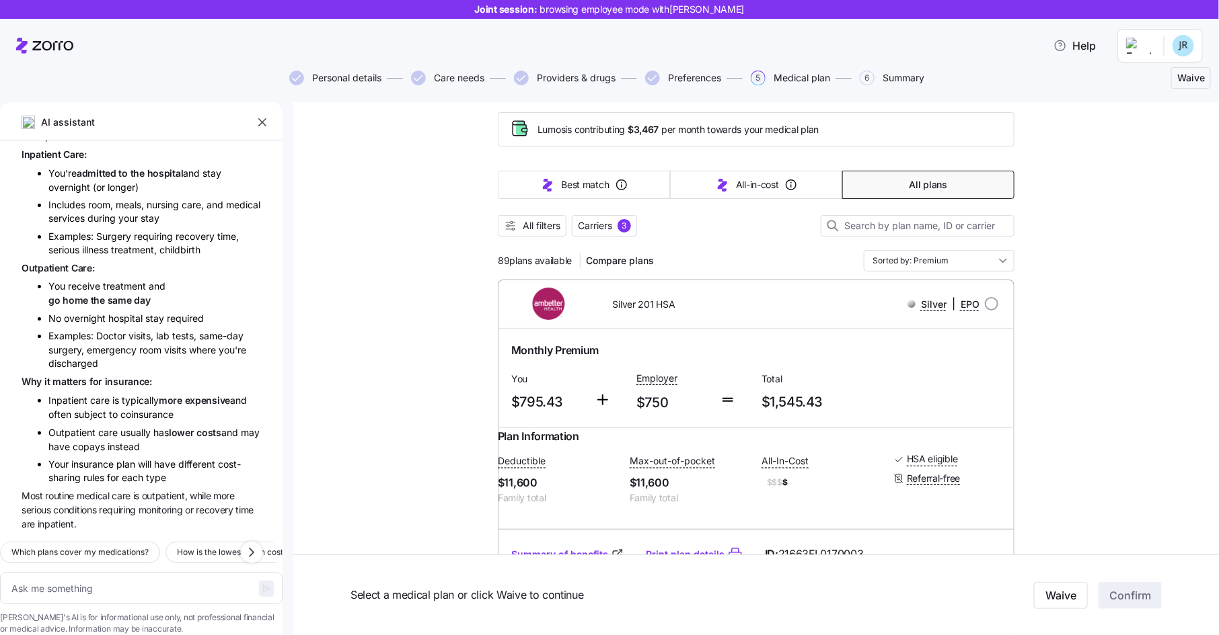
scroll to position [5, 0]
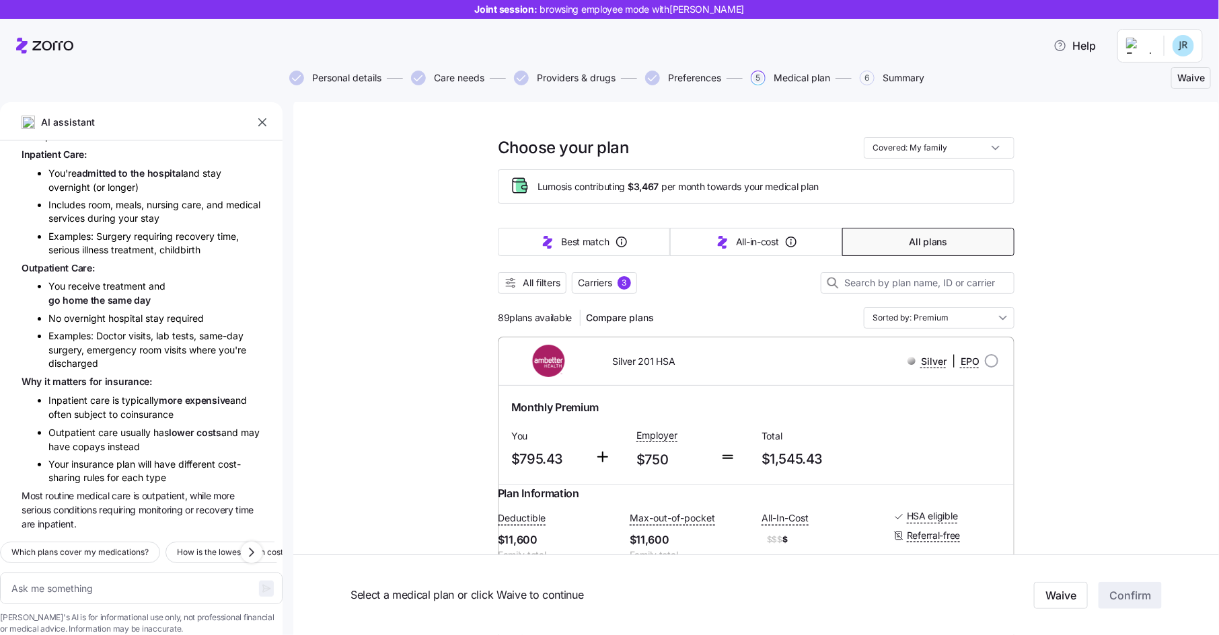
click at [899, 236] on button "All plans" at bounding box center [928, 242] width 172 height 28
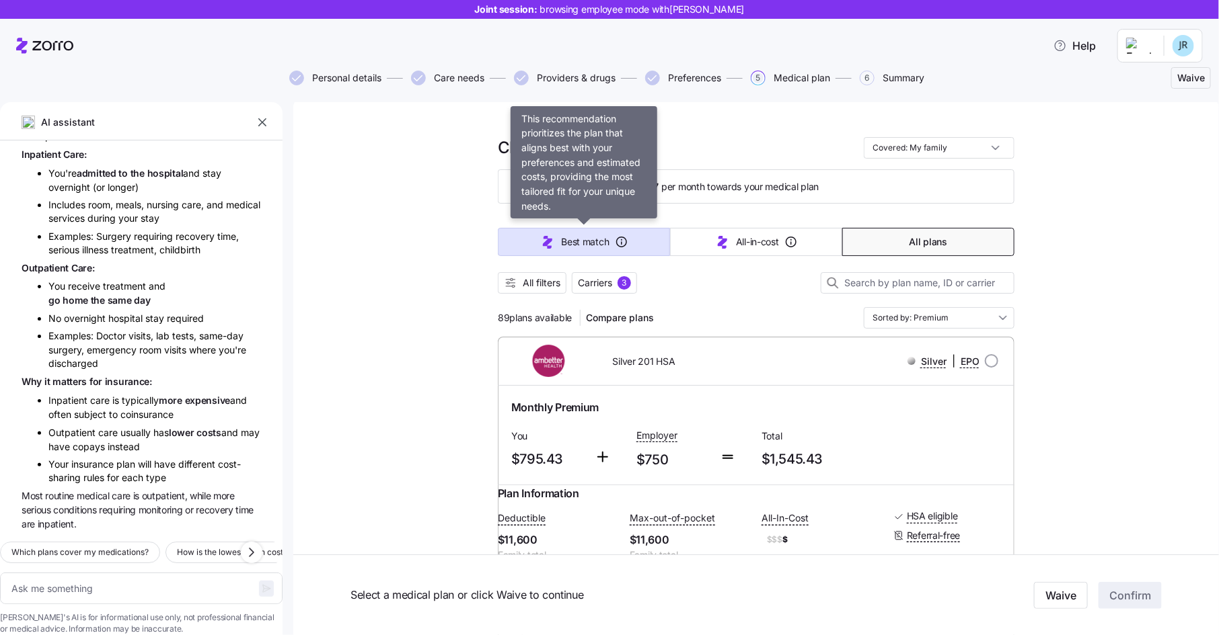
click at [564, 247] on span "Best match" at bounding box center [585, 241] width 48 height 13
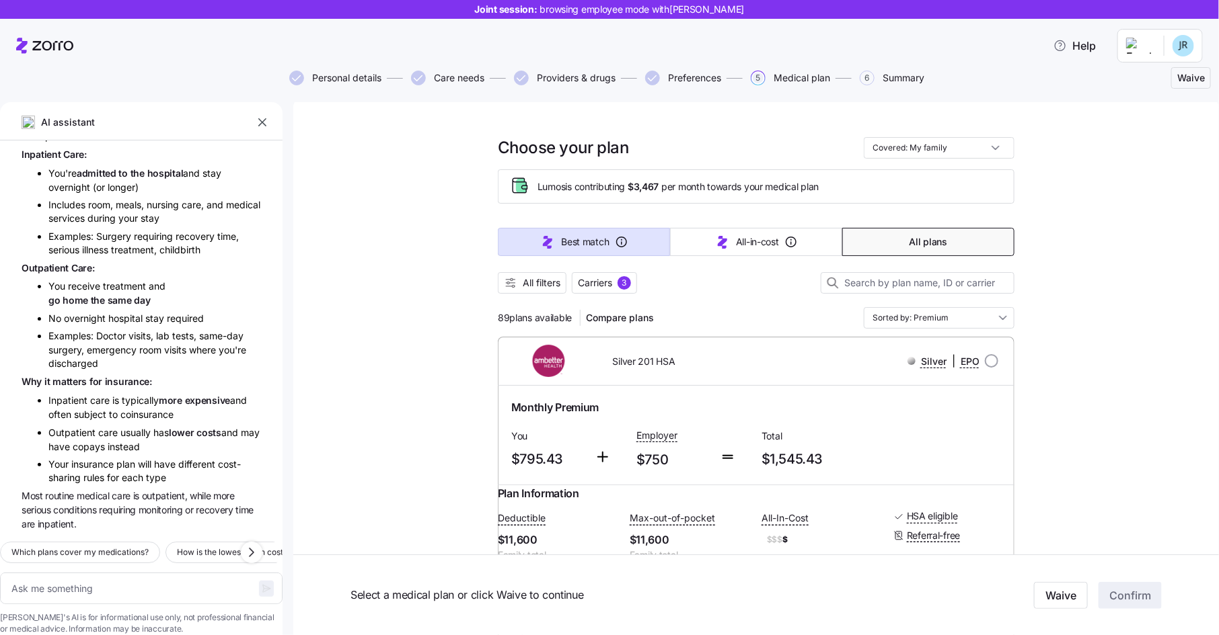
type textarea "x"
type input "Sorted by: Best match"
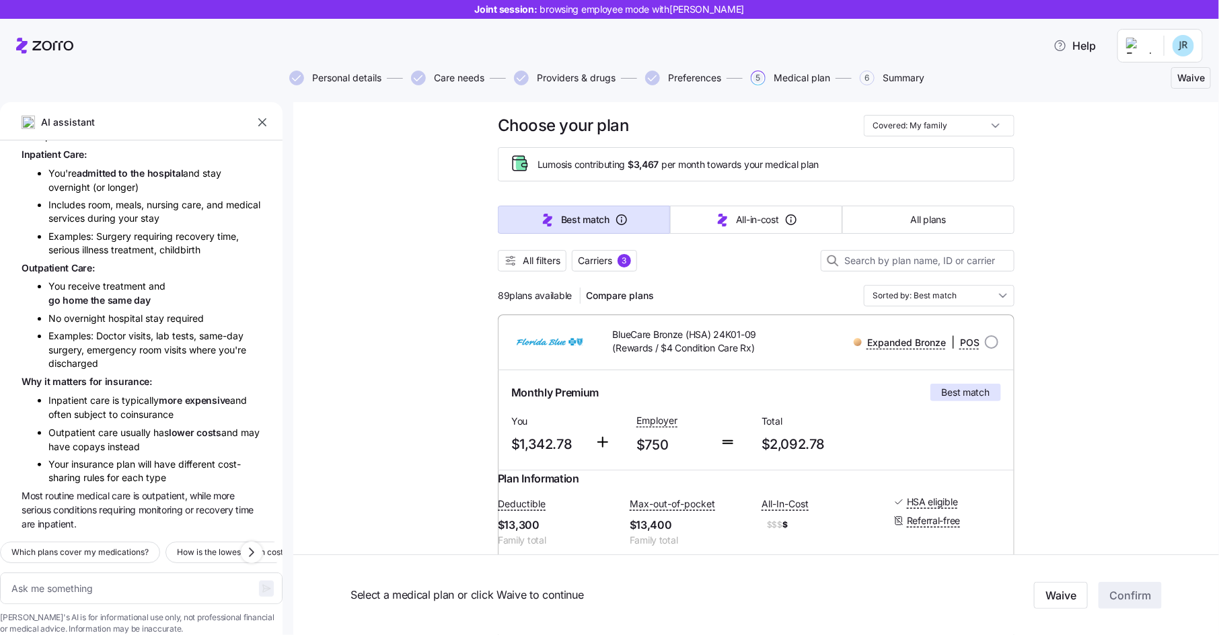
scroll to position [0, 0]
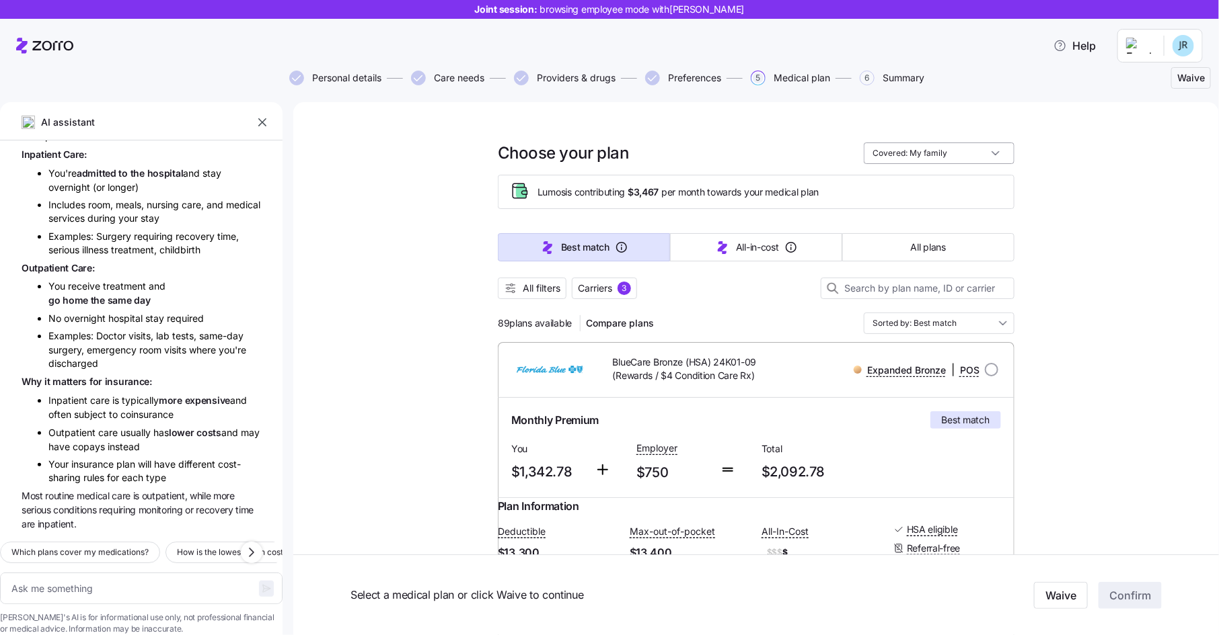
click at [932, 151] on input "Covered: My family" at bounding box center [938, 154] width 151 height 22
click at [925, 182] on div "Just me" at bounding box center [939, 186] width 140 height 23
type textarea "x"
type input "Covered: Just me"
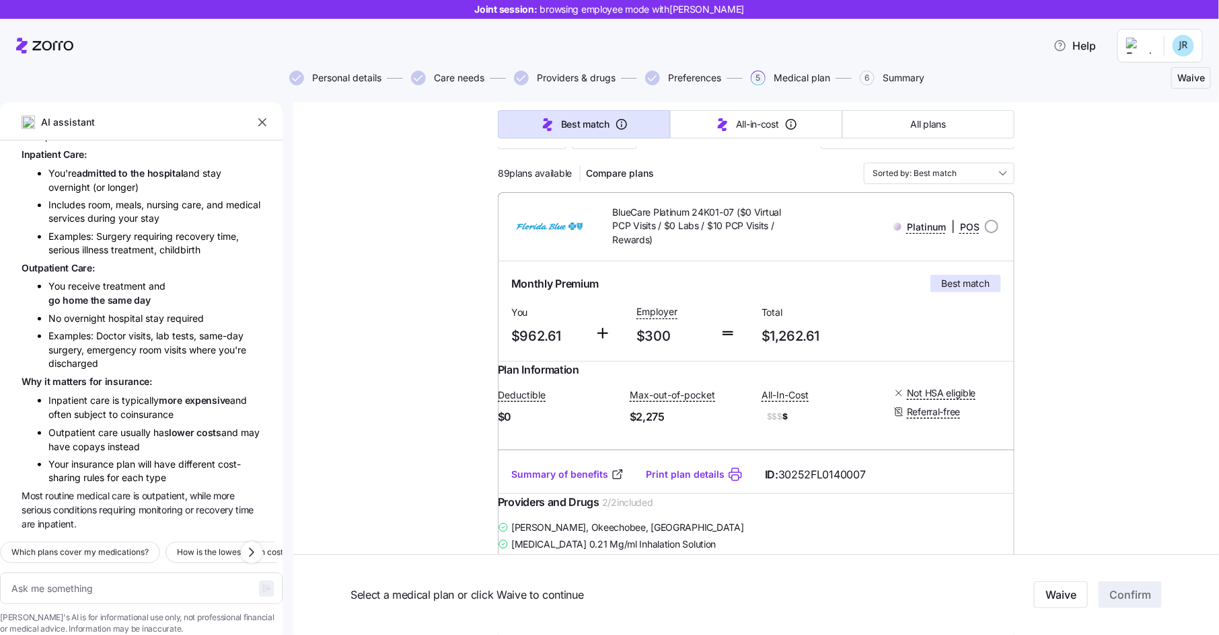
scroll to position [157, 0]
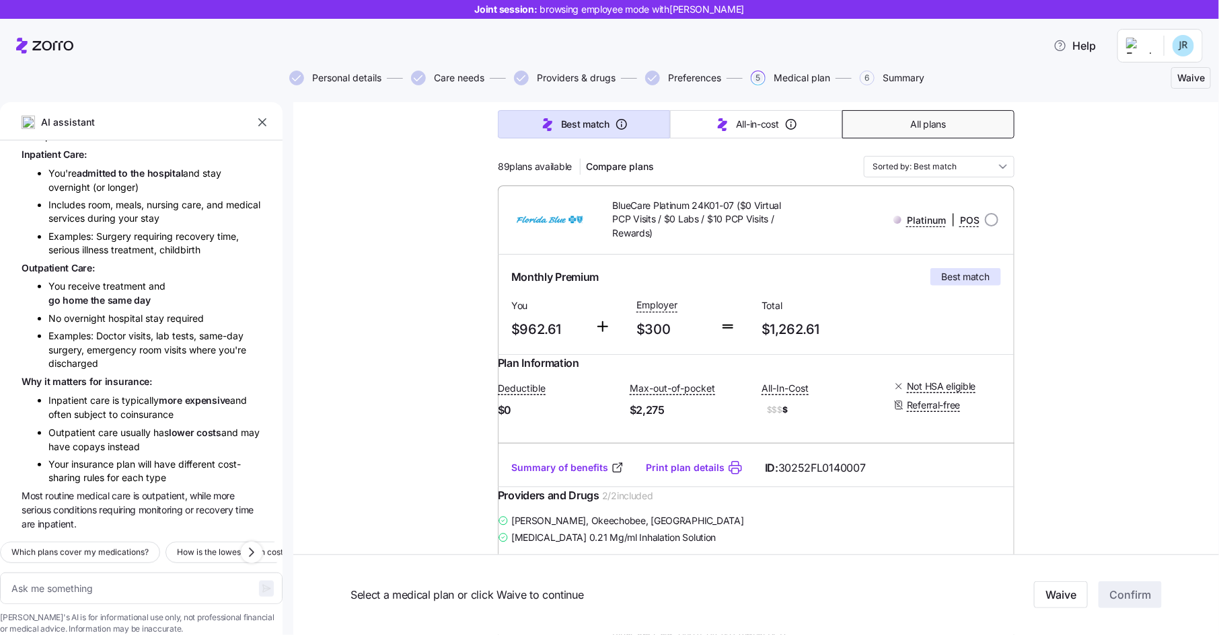
click at [931, 126] on span "All plans" at bounding box center [928, 124] width 35 height 13
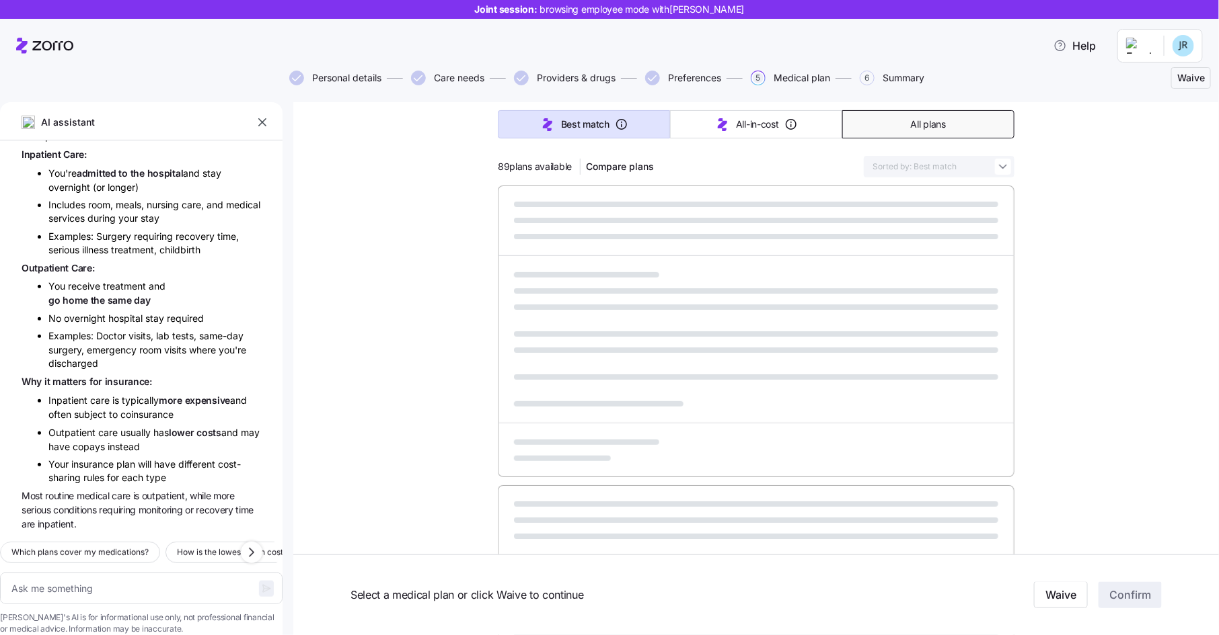
type textarea "x"
type input "Sorted by: Premium"
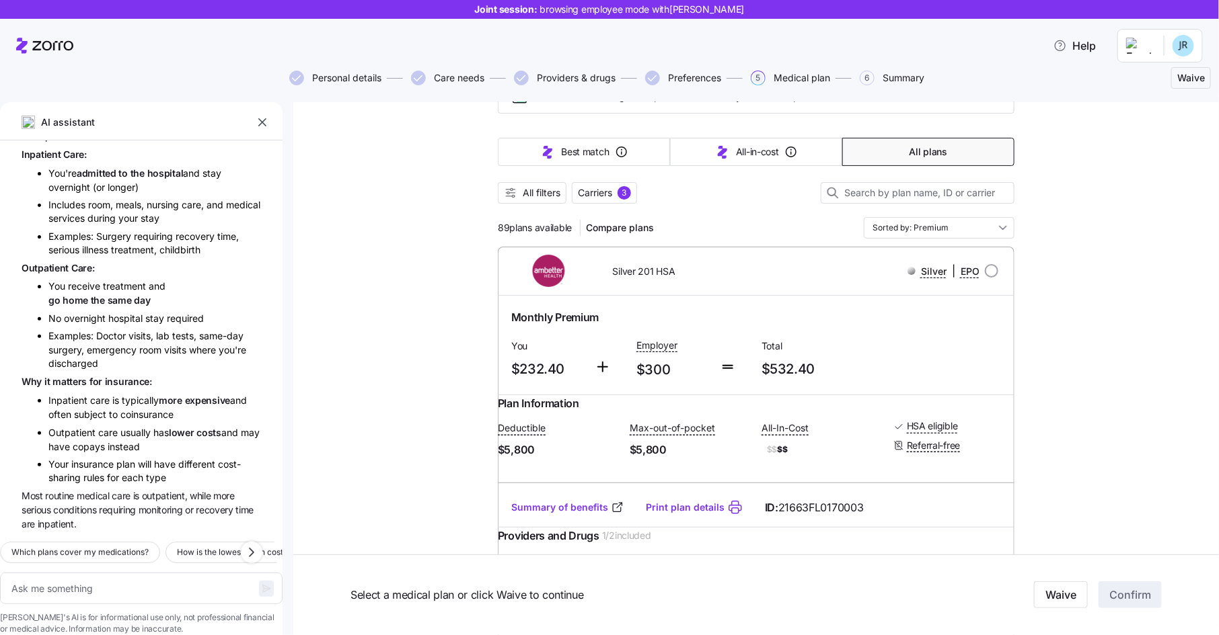
scroll to position [87, 0]
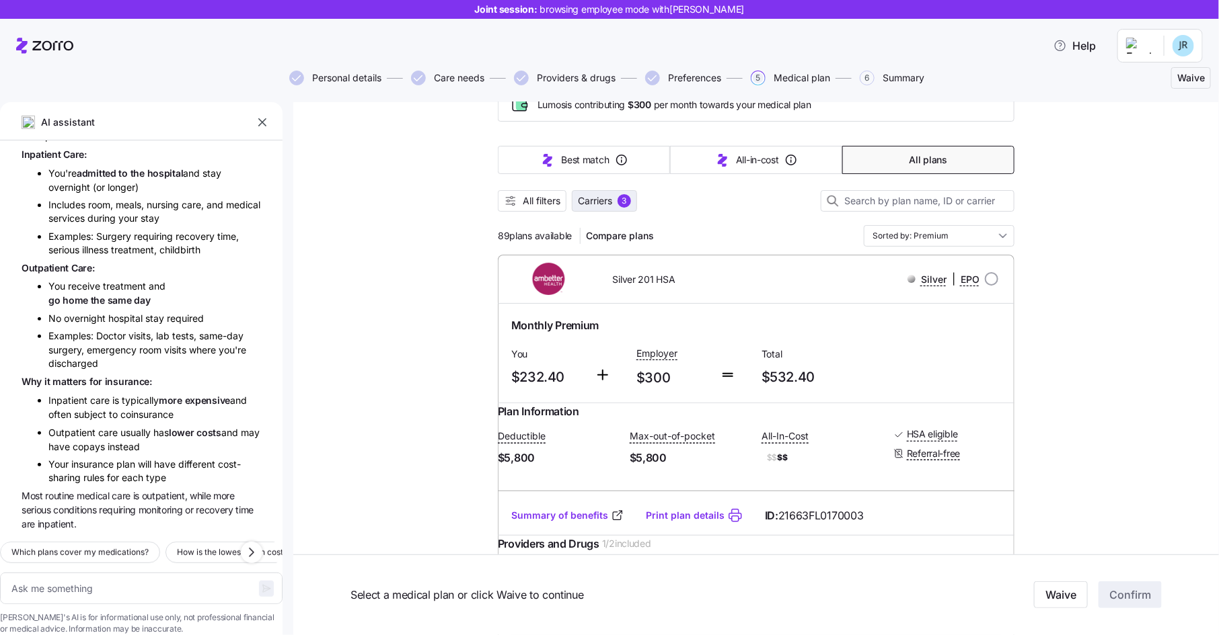
click at [619, 201] on div "3" at bounding box center [623, 200] width 13 height 13
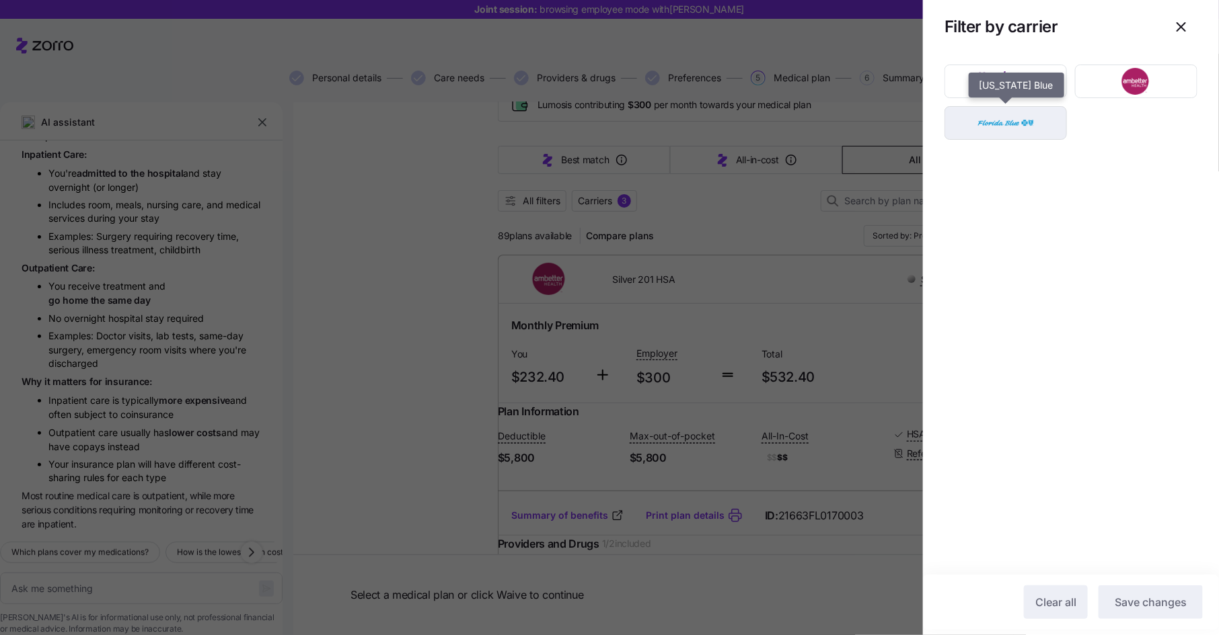
click at [1023, 119] on img "button" at bounding box center [1005, 123] width 99 height 27
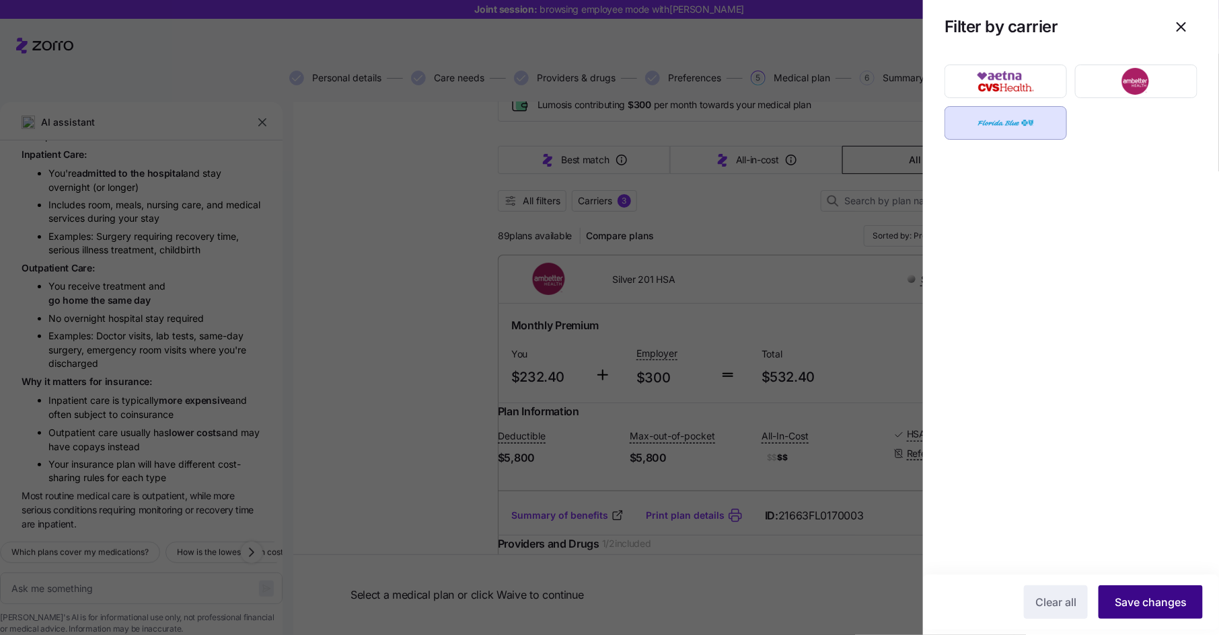
click at [1161, 596] on span "Save changes" at bounding box center [1150, 602] width 72 height 16
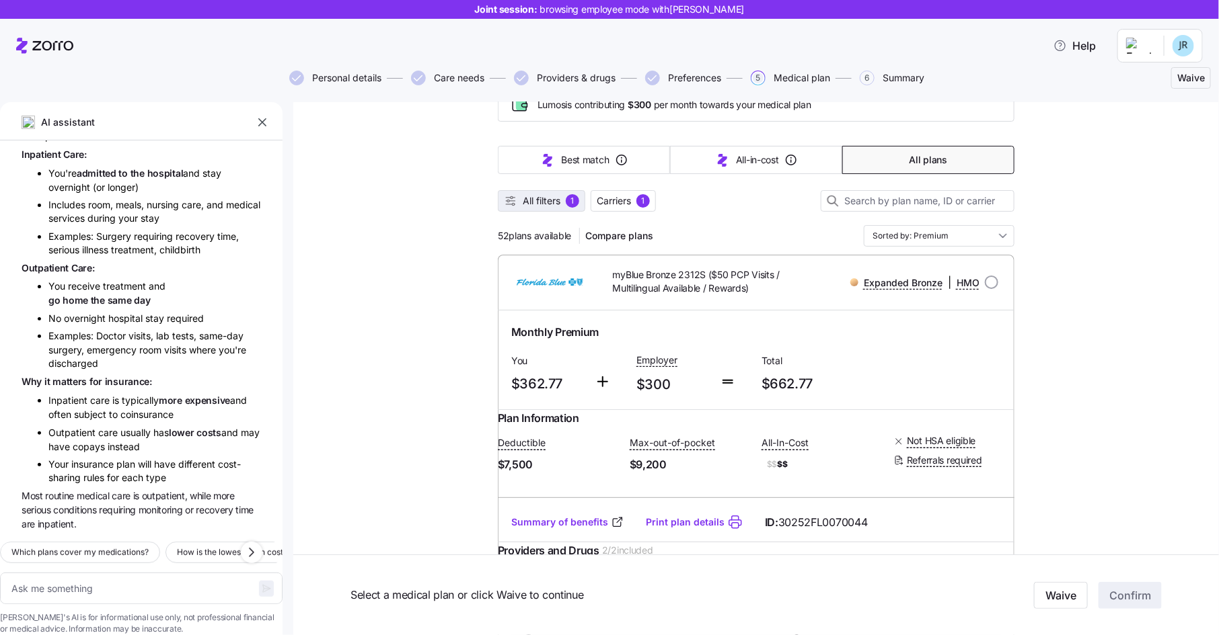
click at [552, 204] on span "All filters" at bounding box center [542, 200] width 38 height 13
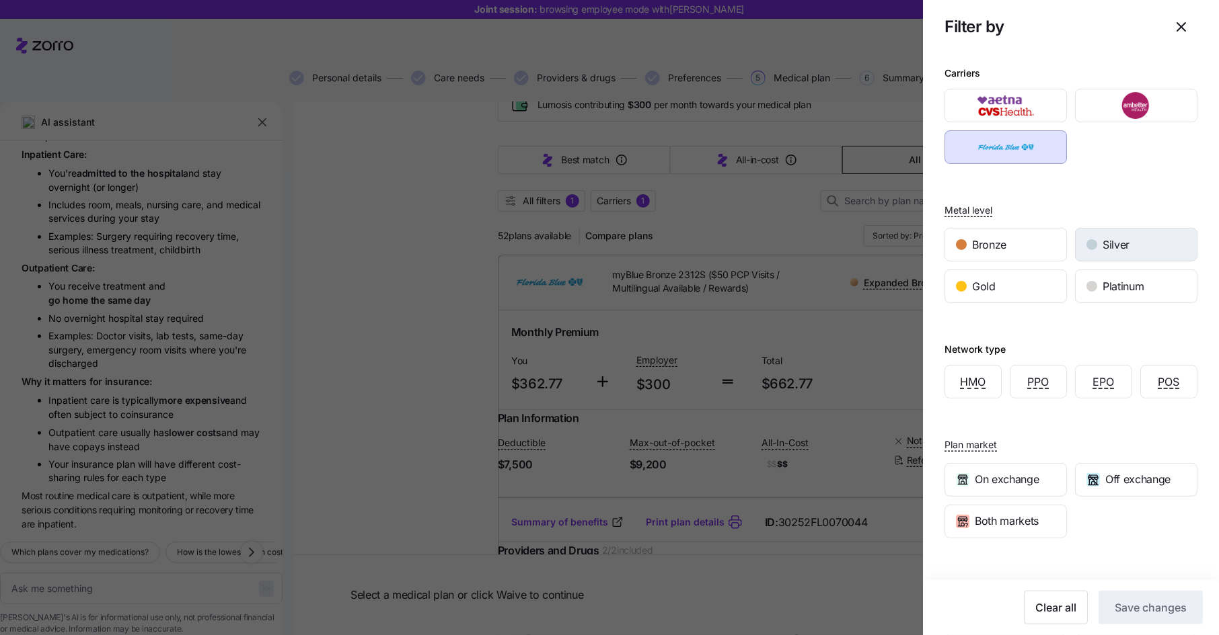
click at [1095, 244] on div "button" at bounding box center [1091, 244] width 11 height 11
click at [1141, 605] on span "Save changes" at bounding box center [1150, 608] width 72 height 16
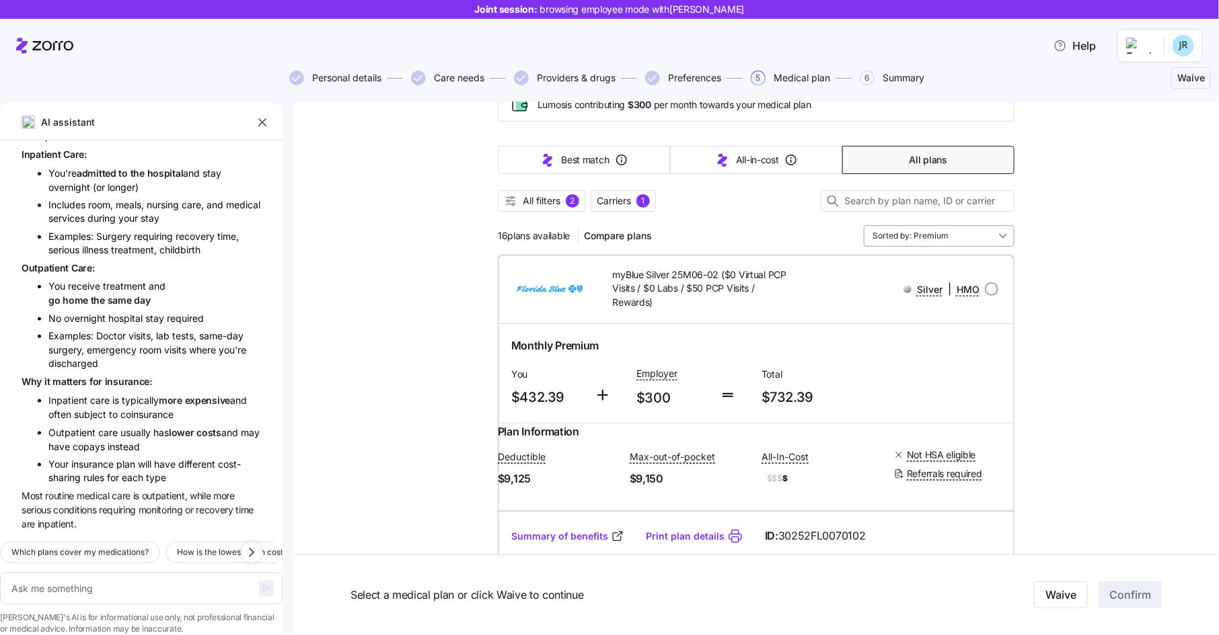
click at [937, 231] on input "Sorted by: Premium" at bounding box center [938, 236] width 151 height 22
click at [925, 336] on div "Deductible" at bounding box center [939, 335] width 140 height 23
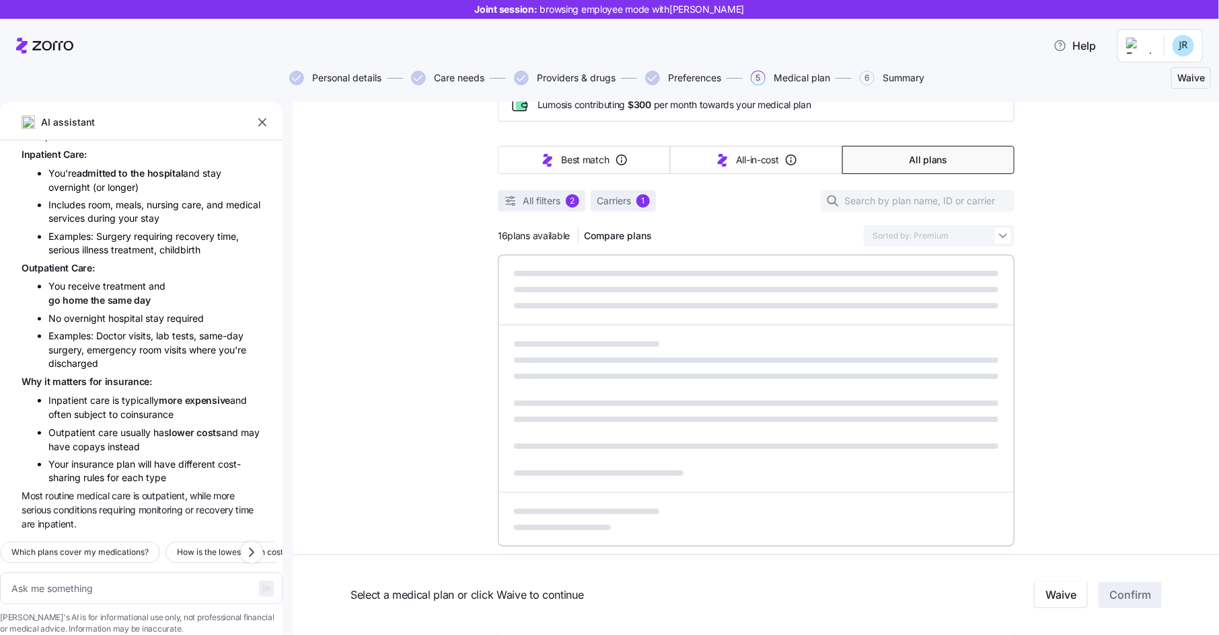
type textarea "x"
type input "Sorted by: Deductible"
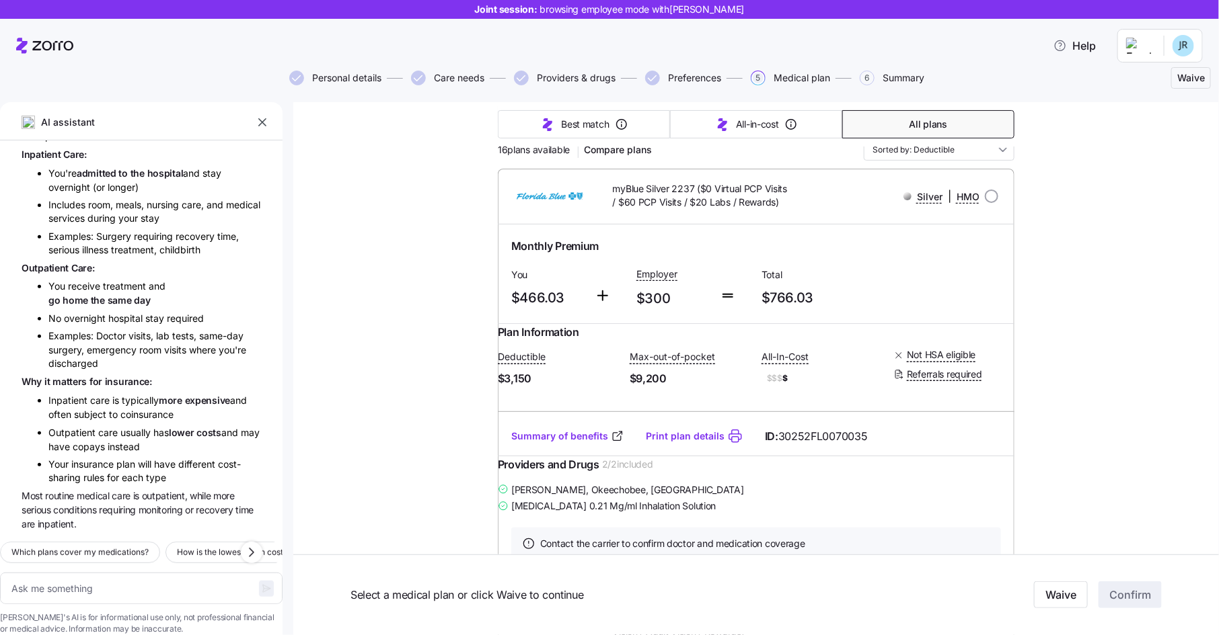
scroll to position [171, 0]
drag, startPoint x: 521, startPoint y: 299, endPoint x: 562, endPoint y: 299, distance: 41.0
click at [562, 299] on span "$466.03" at bounding box center [547, 300] width 73 height 22
click at [655, 296] on span "$300" at bounding box center [672, 301] width 73 height 22
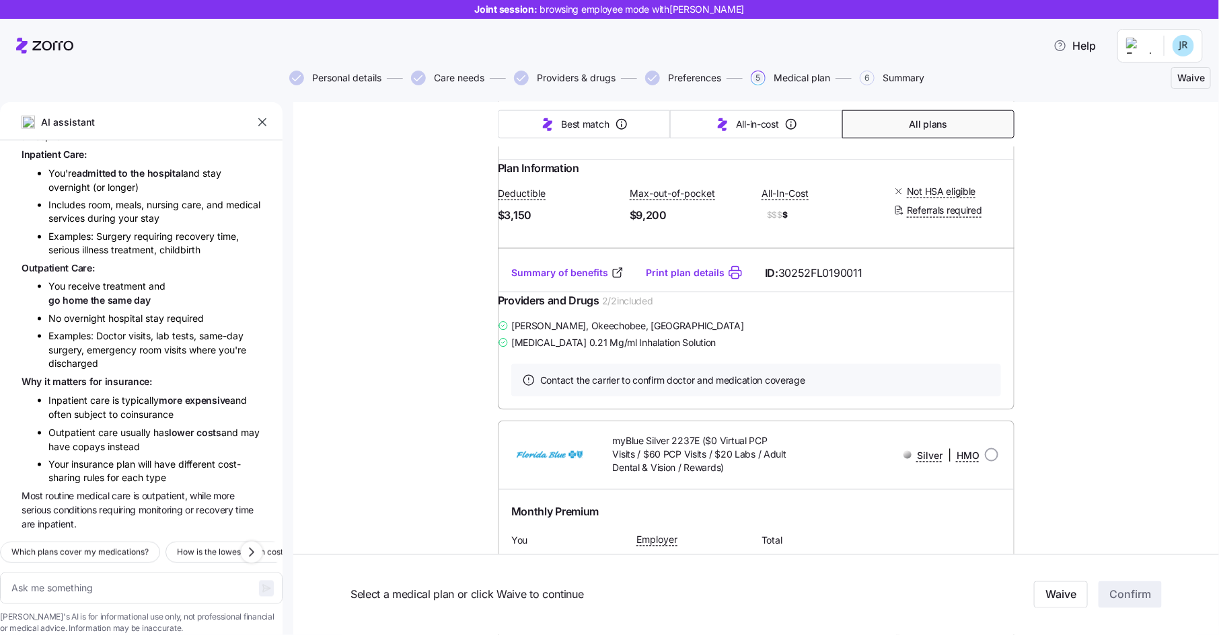
scroll to position [784, 0]
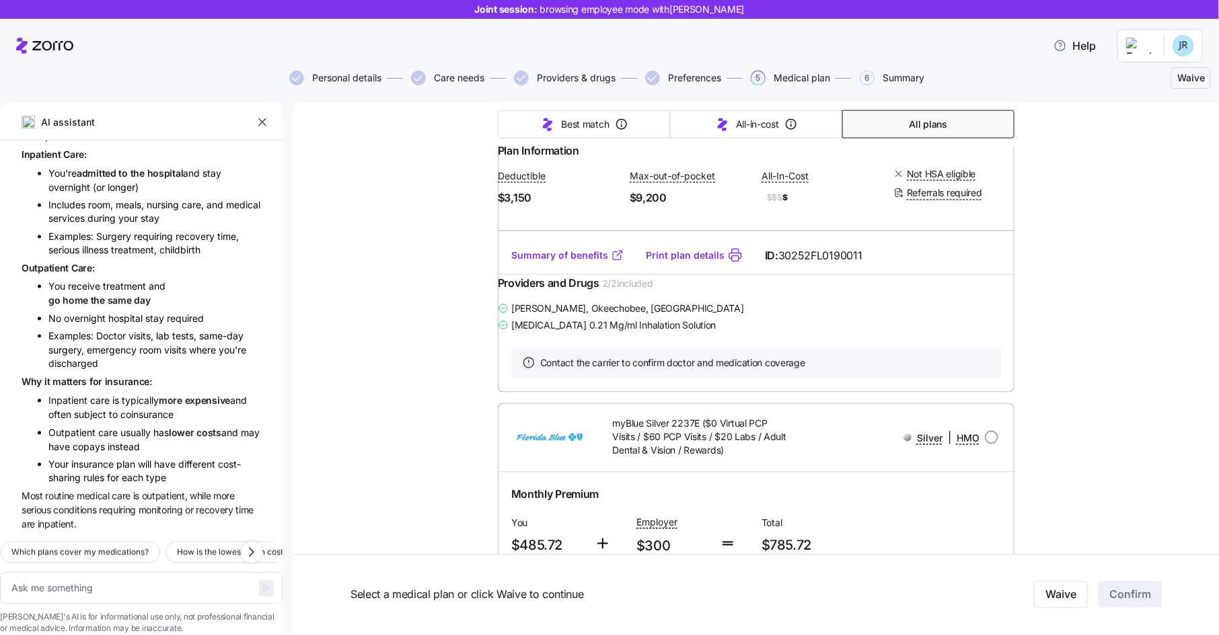
click at [588, 262] on link "Summary of benefits" at bounding box center [567, 255] width 113 height 13
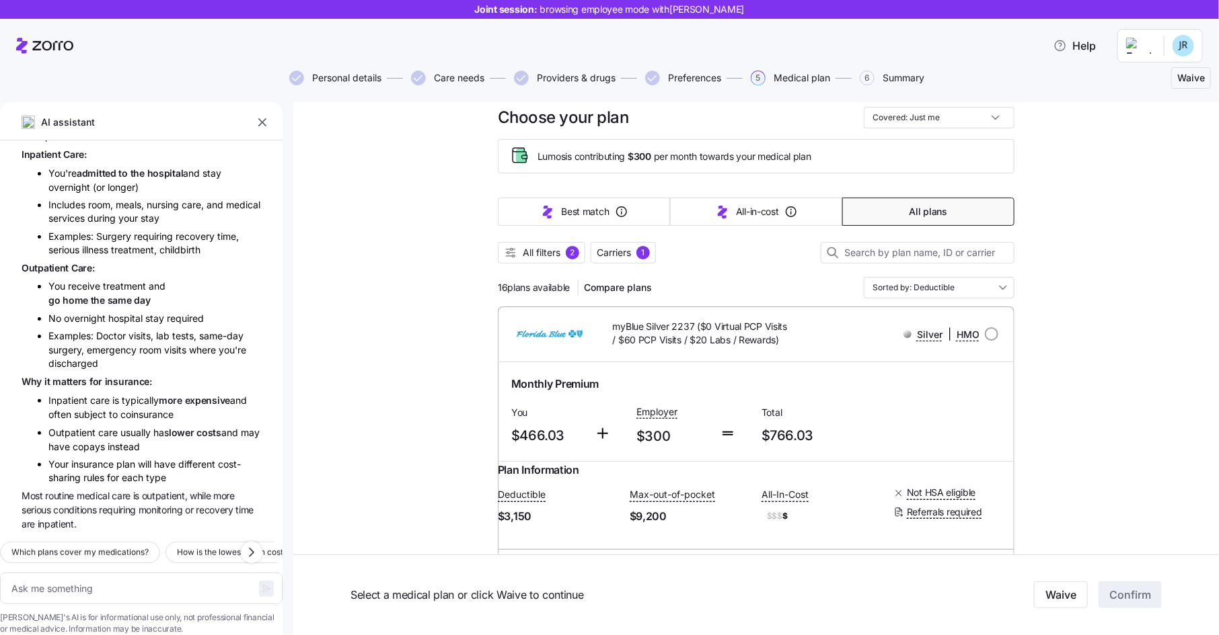
scroll to position [0, 0]
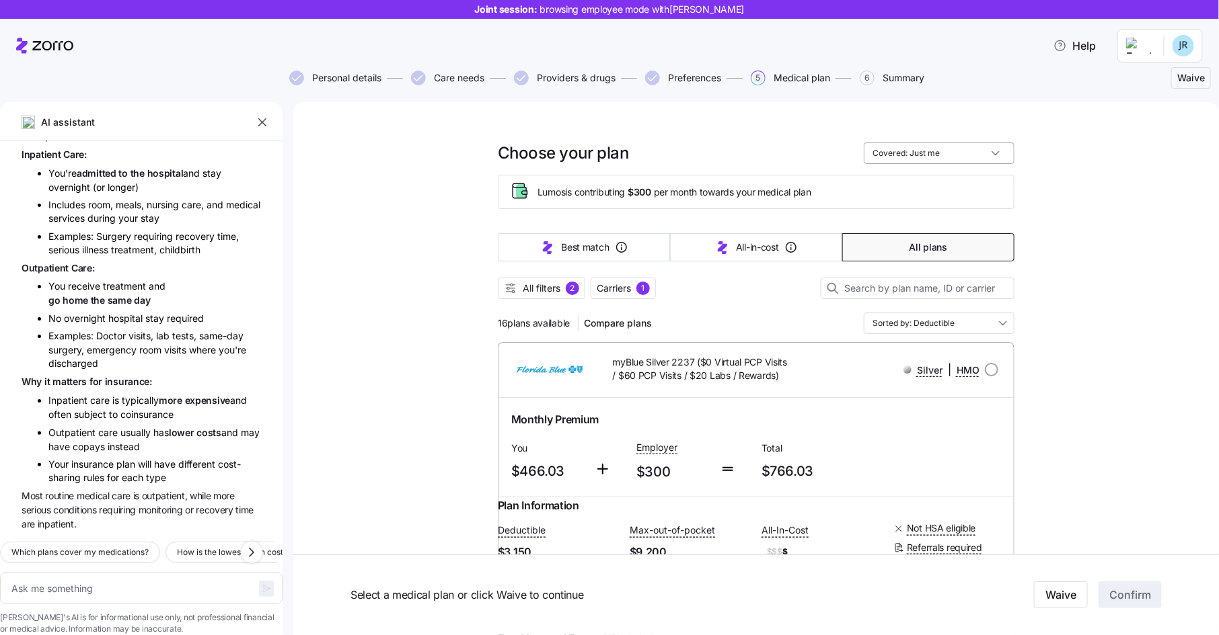
click at [956, 151] on input "Covered: Just me" at bounding box center [938, 154] width 151 height 22
click at [951, 252] on div "My family" at bounding box center [939, 254] width 140 height 23
type textarea "x"
type input "Covered: My family"
click at [945, 156] on input "Covered: My family" at bounding box center [938, 154] width 151 height 22
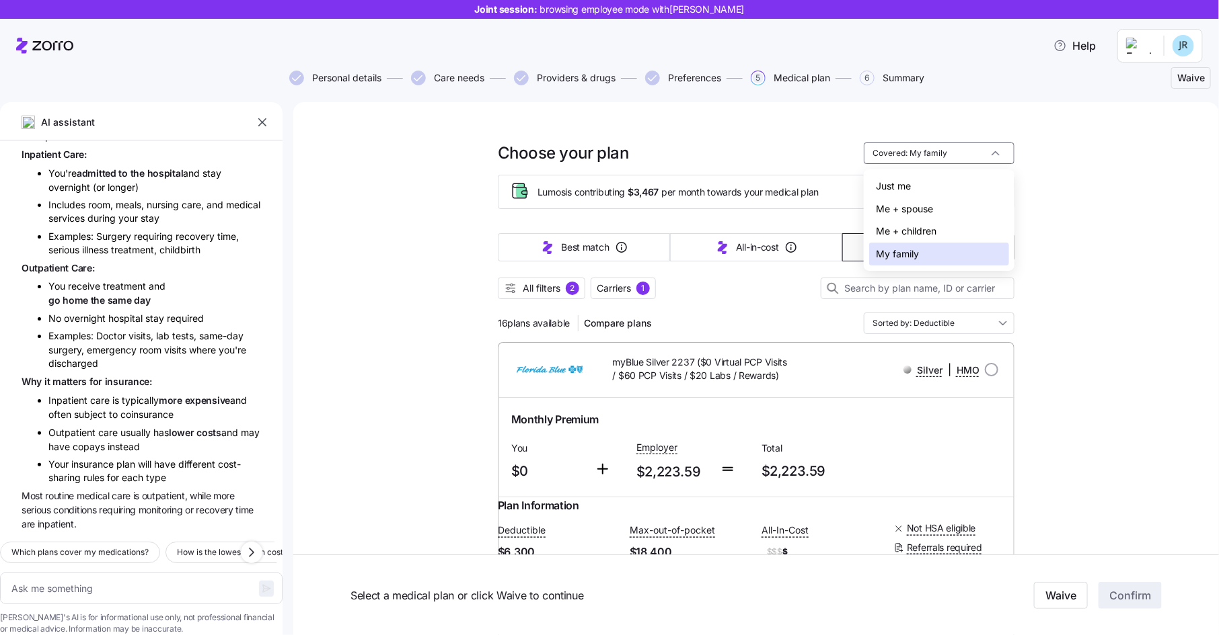
click at [929, 186] on div "Just me" at bounding box center [939, 186] width 140 height 23
type textarea "x"
type input "Covered: Just me"
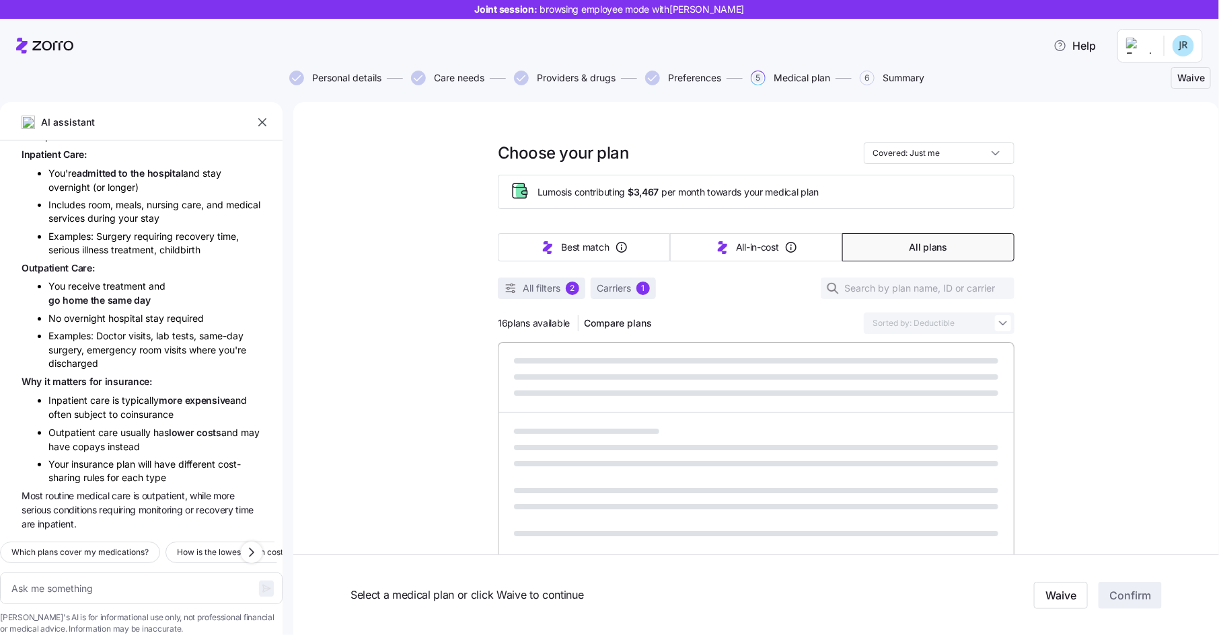
type textarea "x"
